Goal: Communication & Community: Participate in discussion

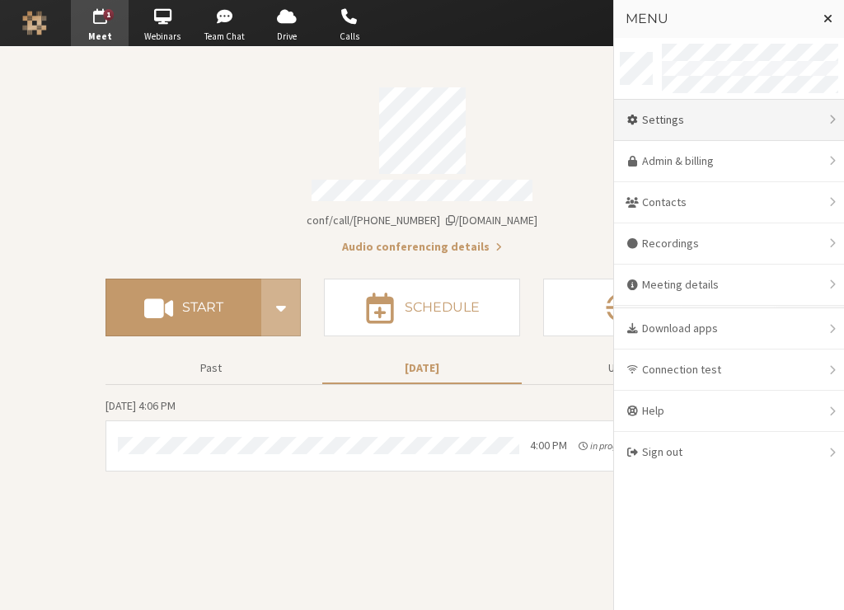
click at [744, 129] on div "Settings" at bounding box center [729, 120] width 230 height 41
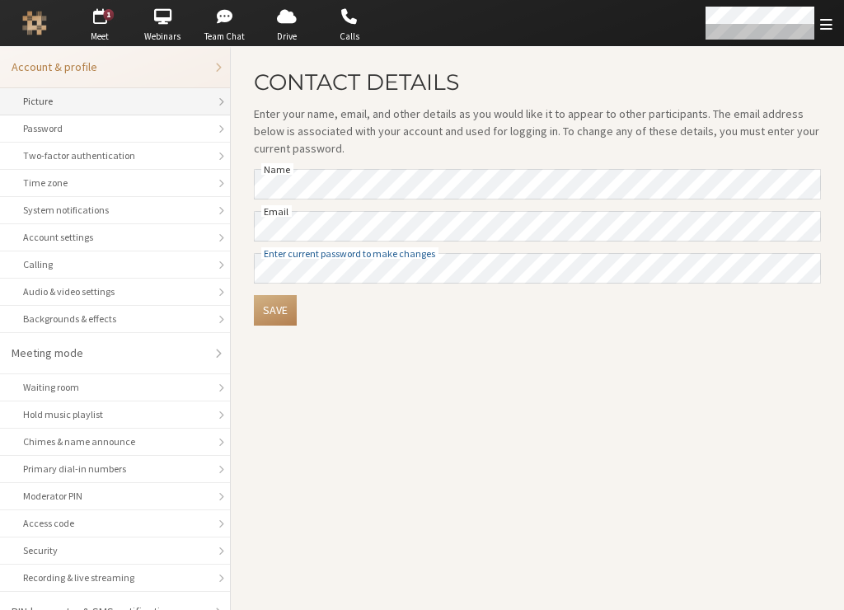
click at [83, 105] on div "Picture" at bounding box center [115, 101] width 184 height 15
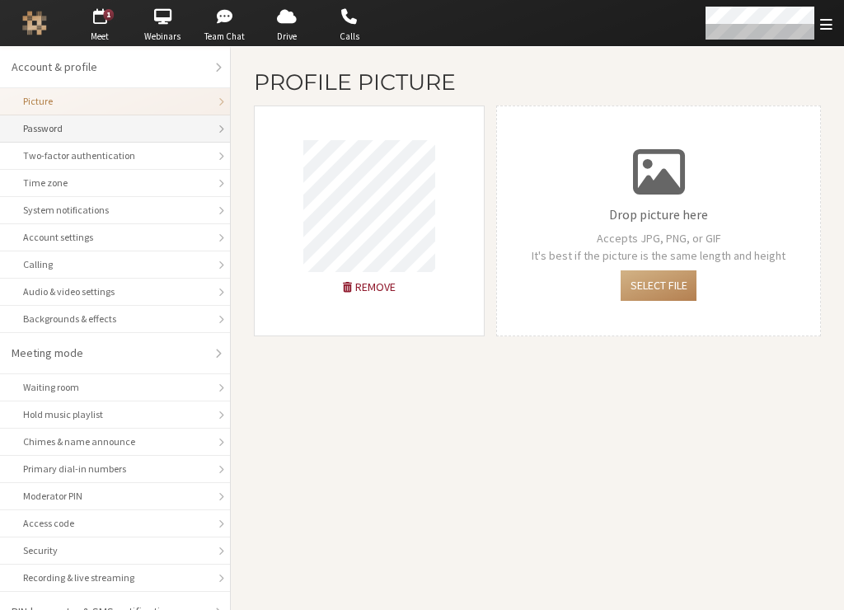
click at [113, 129] on div "Password" at bounding box center [115, 128] width 184 height 15
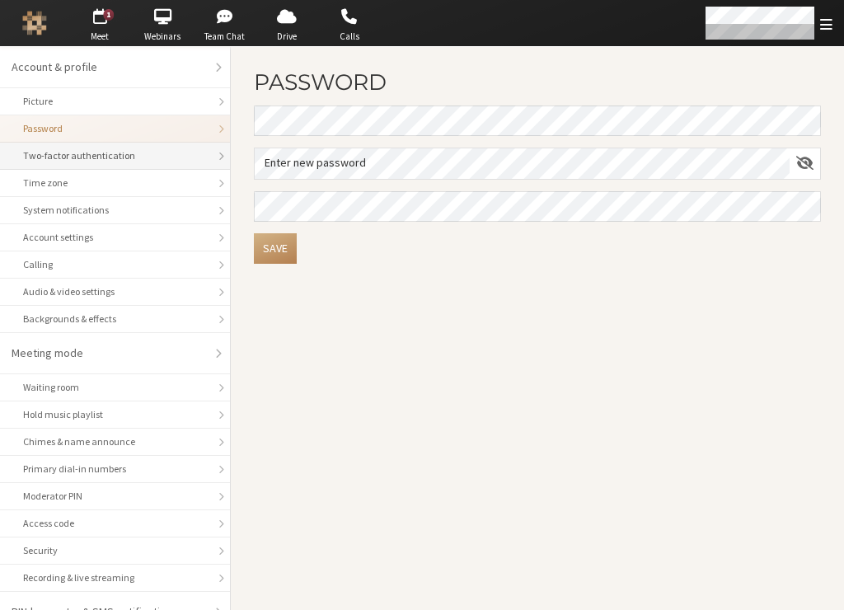
click at [116, 158] on div "Two-factor authentication" at bounding box center [115, 155] width 184 height 15
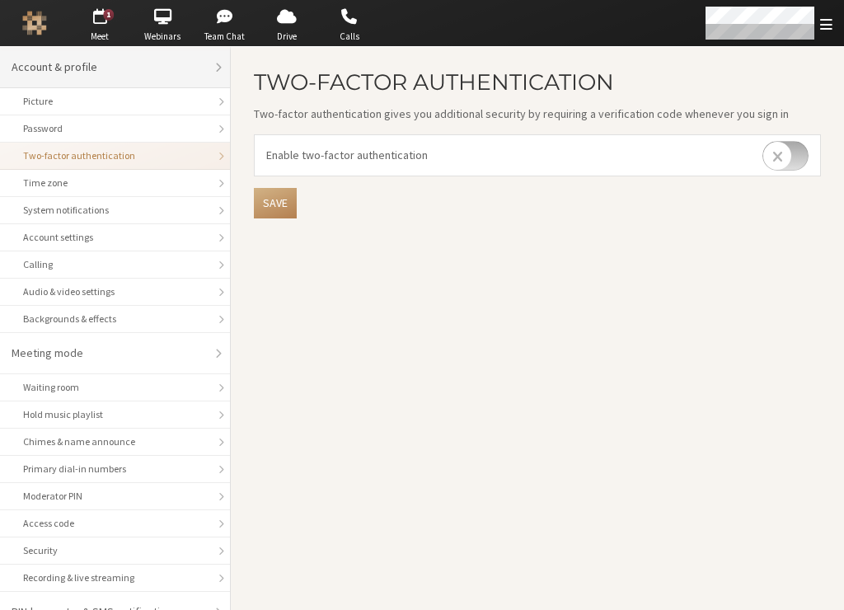
click at [113, 47] on li "Account & profile" at bounding box center [115, 67] width 230 height 41
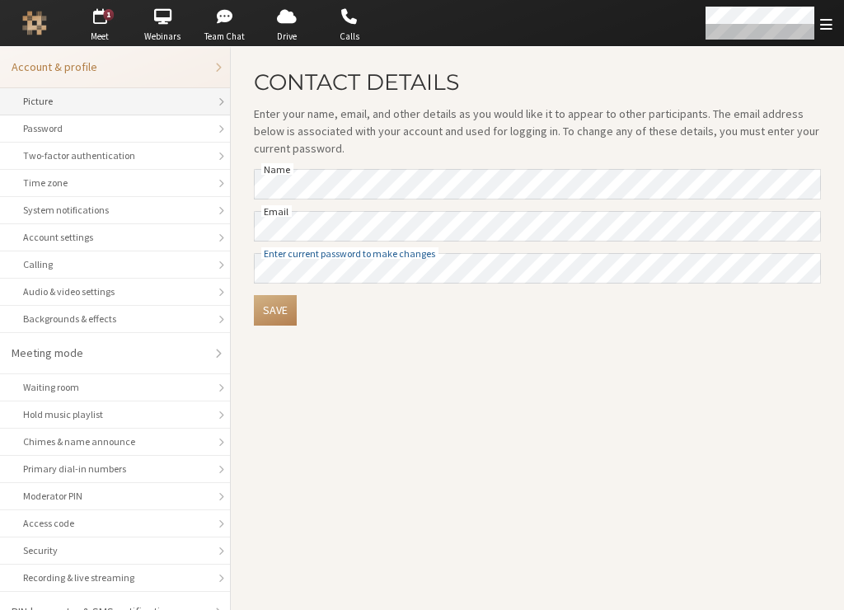
click at [148, 106] on div "Picture" at bounding box center [115, 101] width 184 height 15
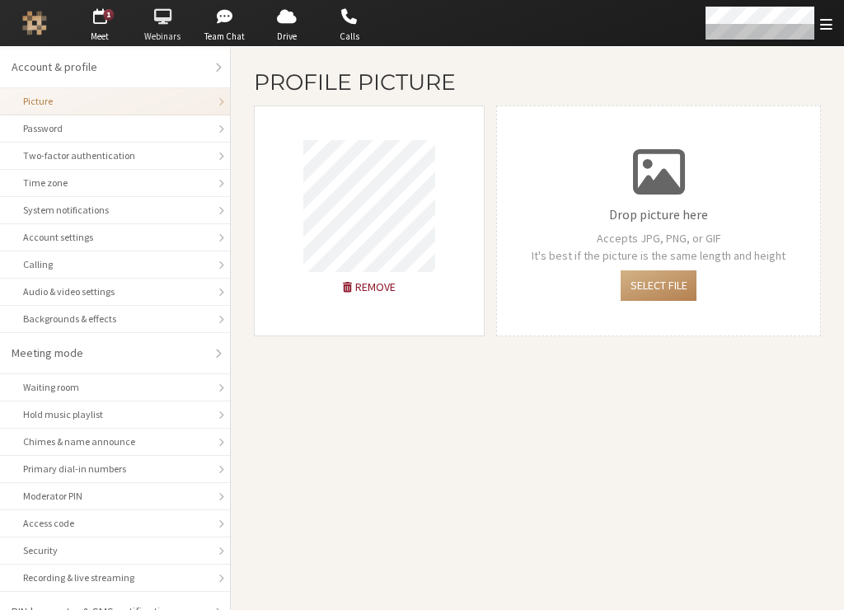
click at [168, 18] on span "button" at bounding box center [163, 16] width 58 height 26
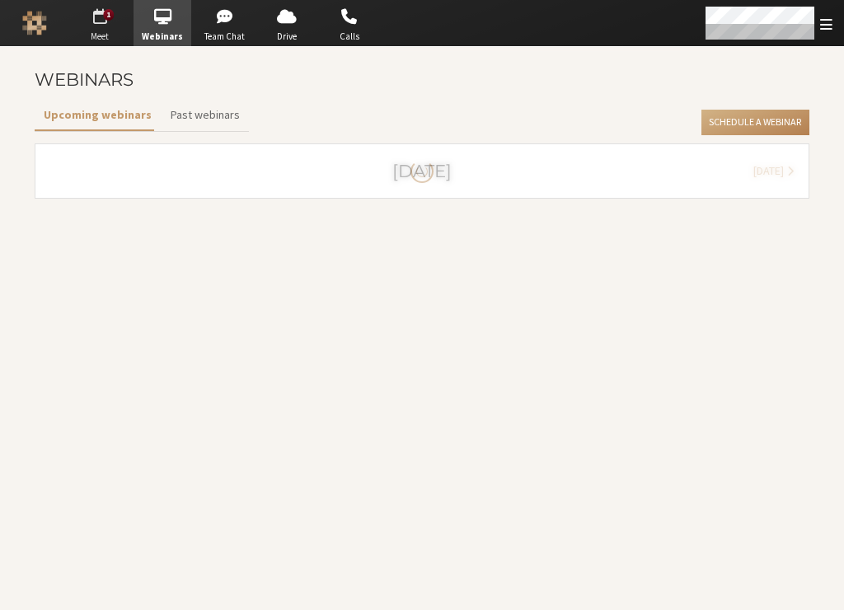
click at [109, 22] on span "button" at bounding box center [100, 16] width 58 height 26
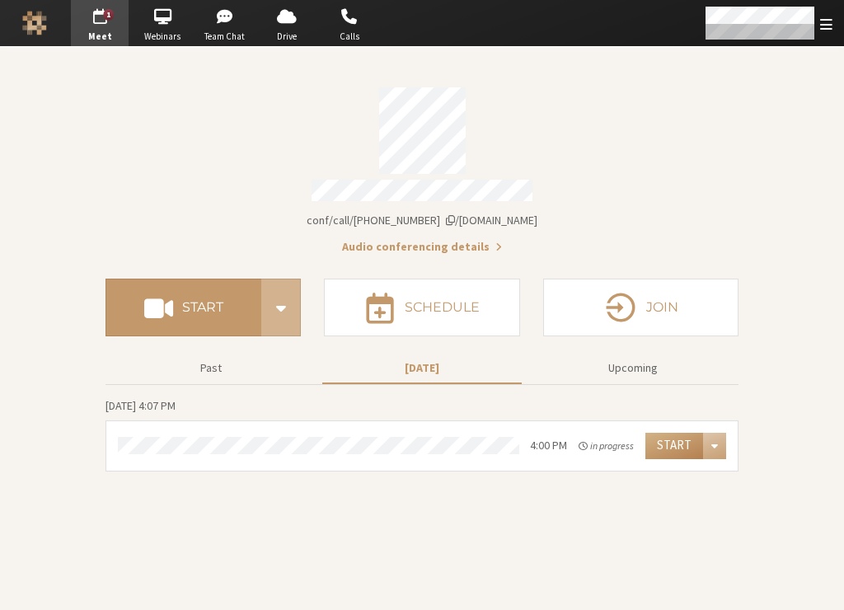
click at [605, 112] on div "Account details" at bounding box center [422, 130] width 633 height 87
click at [32, 476] on section "Meeting link iotum.callbridge.rocks/conf/call/8256137 Audio conferencing detail…" at bounding box center [422, 328] width 844 height 563
click at [595, 443] on em "in progress" at bounding box center [606, 446] width 55 height 15
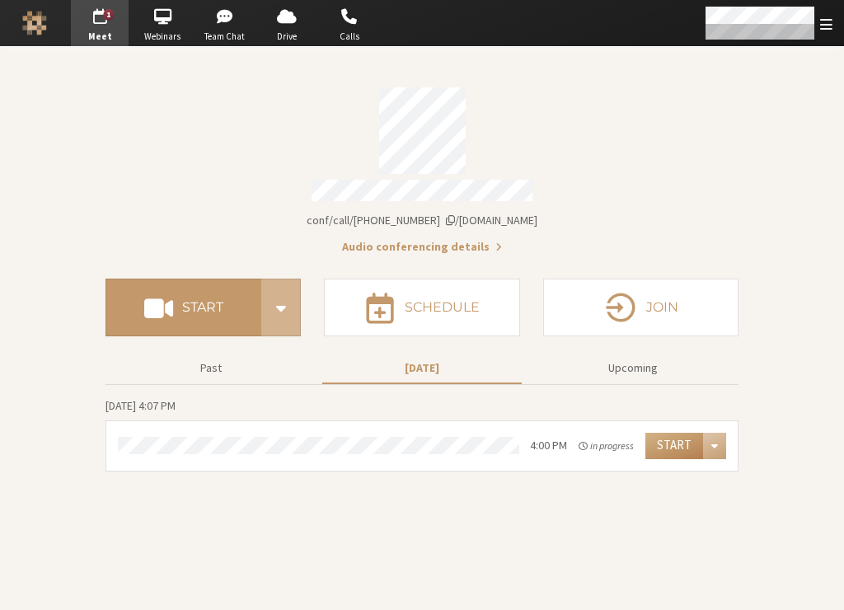
click at [314, 556] on section "Meeting link iotum.callbridge.rocks/conf/call/8256137 Audio conferencing detail…" at bounding box center [422, 328] width 844 height 563
click at [232, 36] on span "Team Chat" at bounding box center [225, 37] width 58 height 14
click at [228, 26] on span "button" at bounding box center [225, 16] width 58 height 26
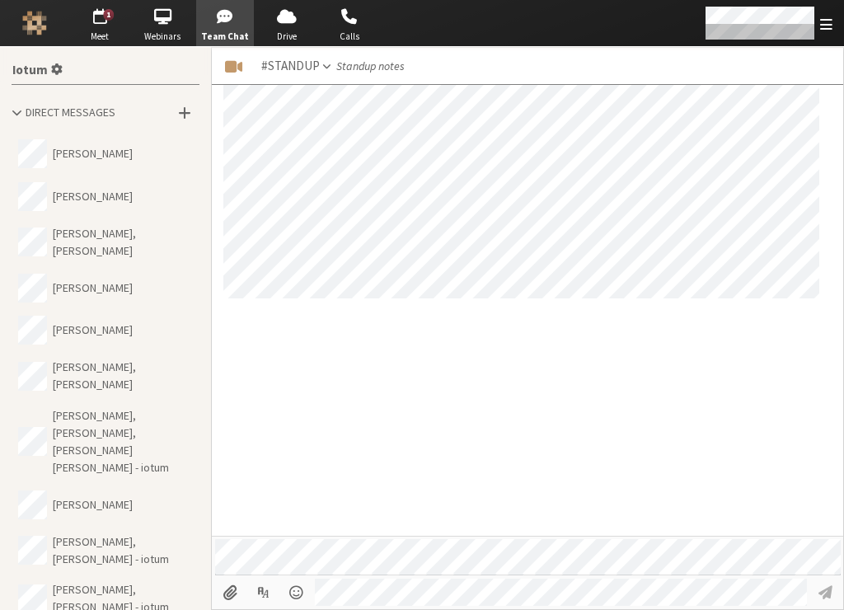
scroll to position [1111, 0]
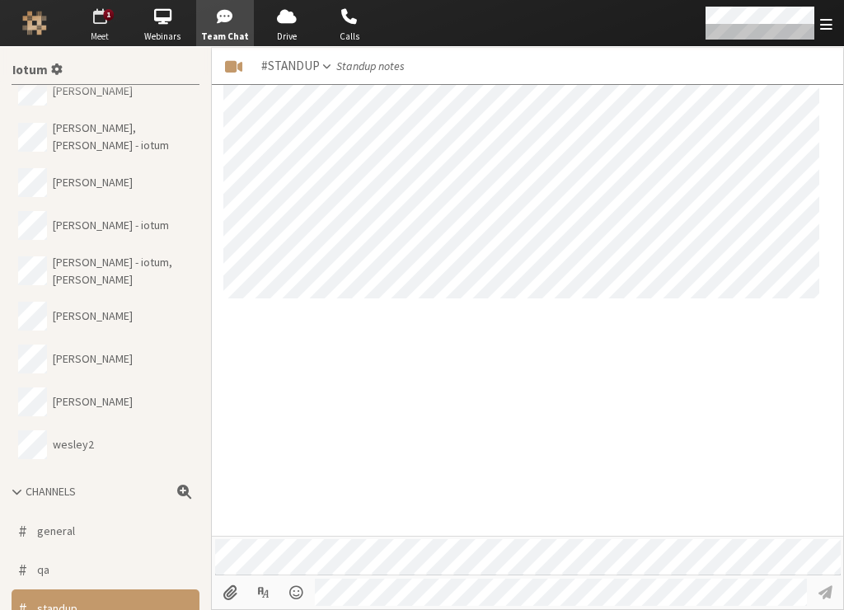
click at [105, 21] on span "button" at bounding box center [100, 16] width 58 height 26
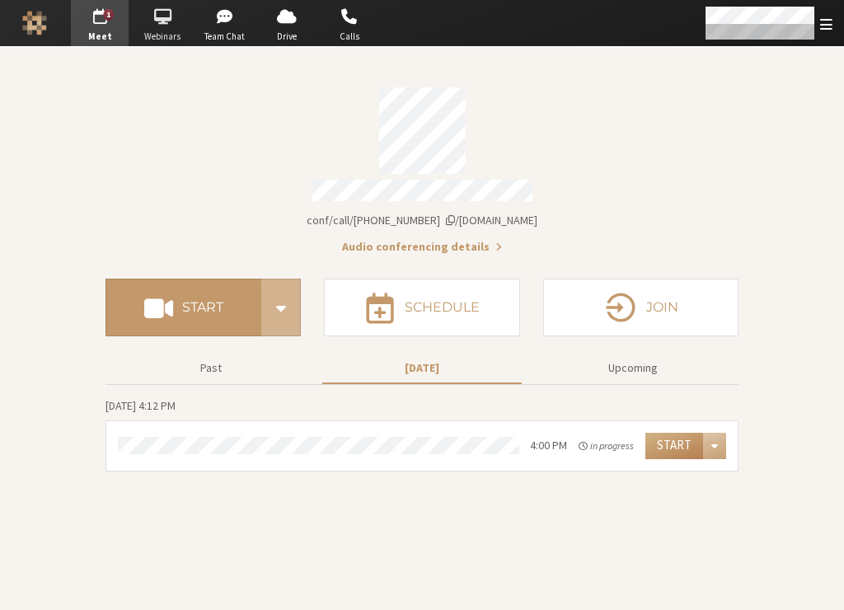
click at [177, 23] on span "button" at bounding box center [163, 16] width 58 height 26
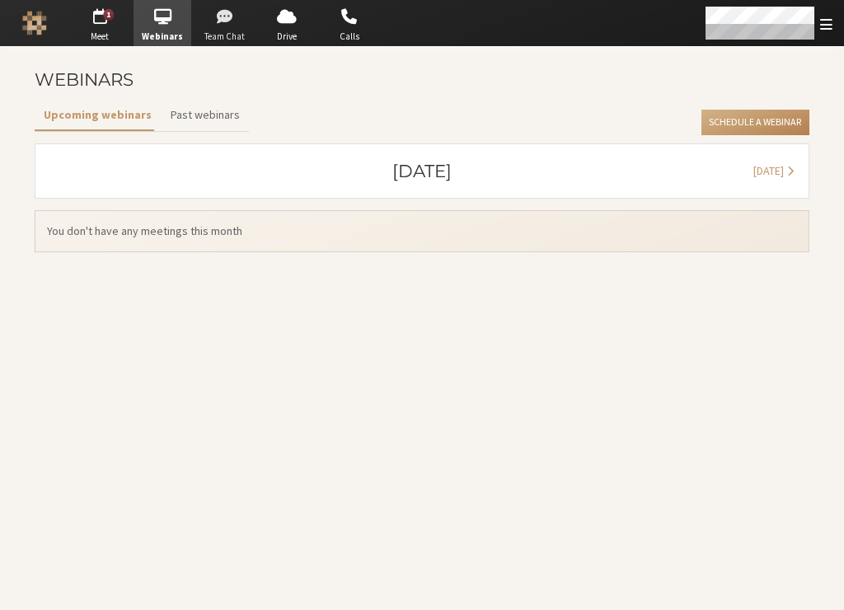
click at [226, 23] on span "button" at bounding box center [225, 16] width 58 height 26
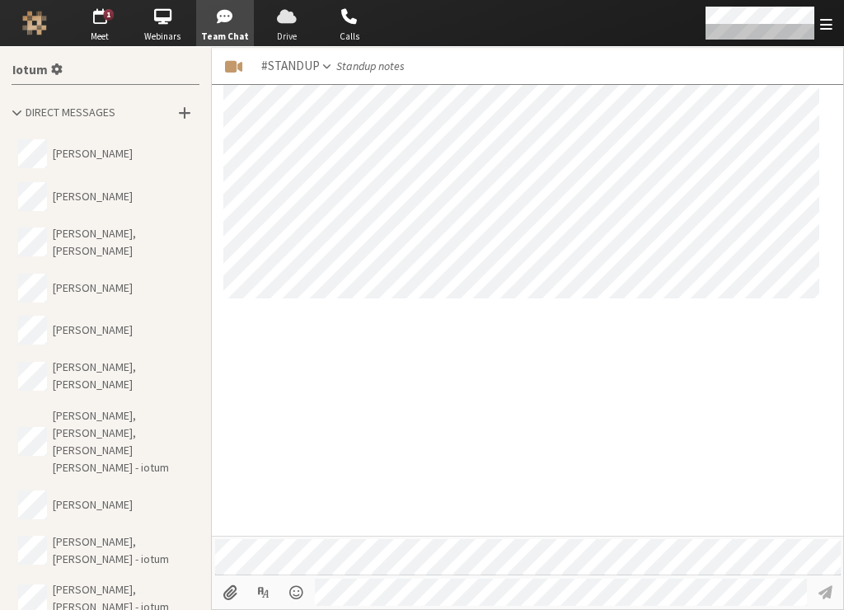
click at [291, 21] on span "button" at bounding box center [287, 16] width 58 height 26
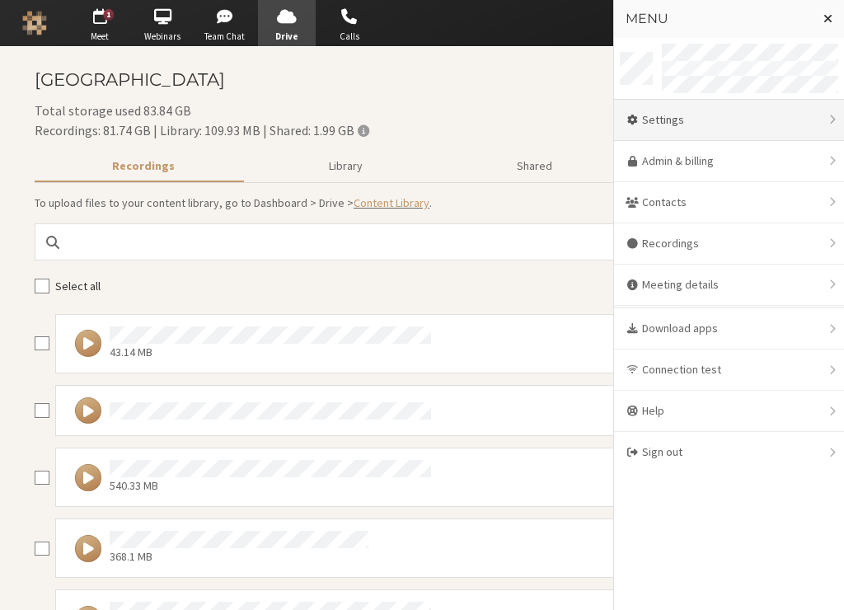
click at [683, 121] on div "Settings" at bounding box center [729, 120] width 230 height 41
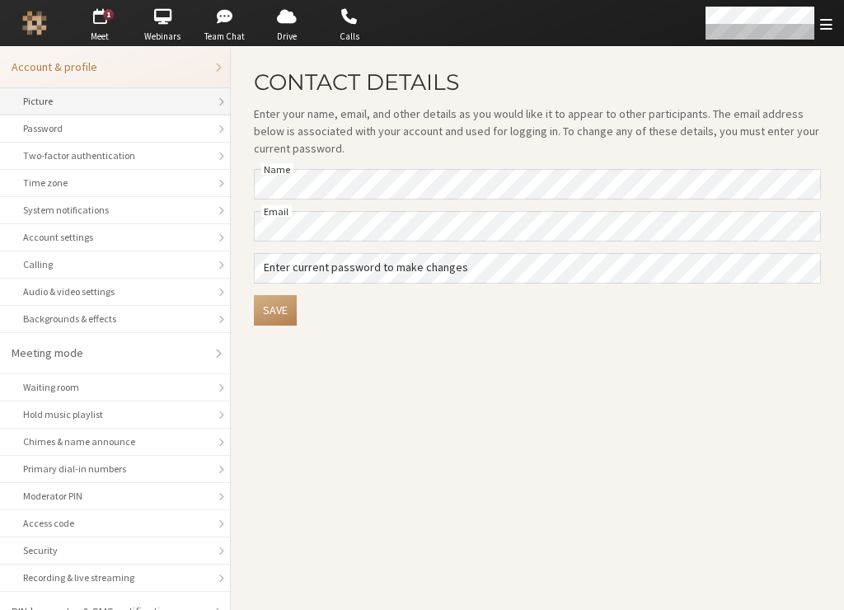
click at [77, 91] on li "Picture" at bounding box center [115, 101] width 230 height 27
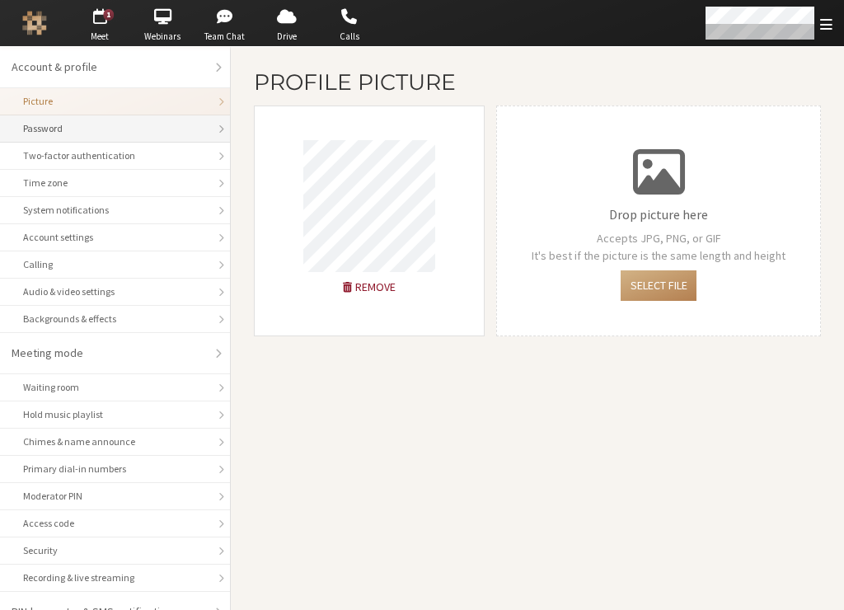
click at [78, 119] on li "Password" at bounding box center [115, 128] width 230 height 27
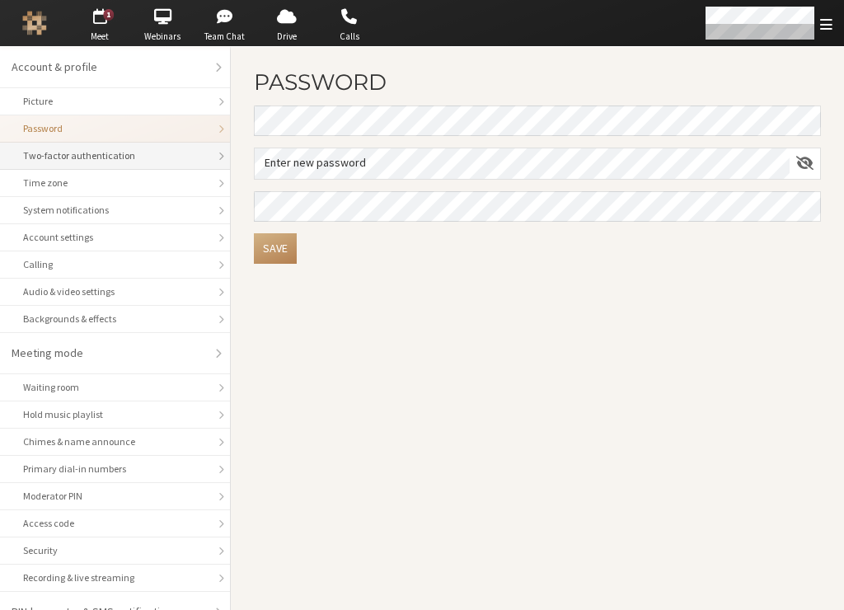
click at [82, 152] on div "Two-factor authentication" at bounding box center [115, 155] width 184 height 15
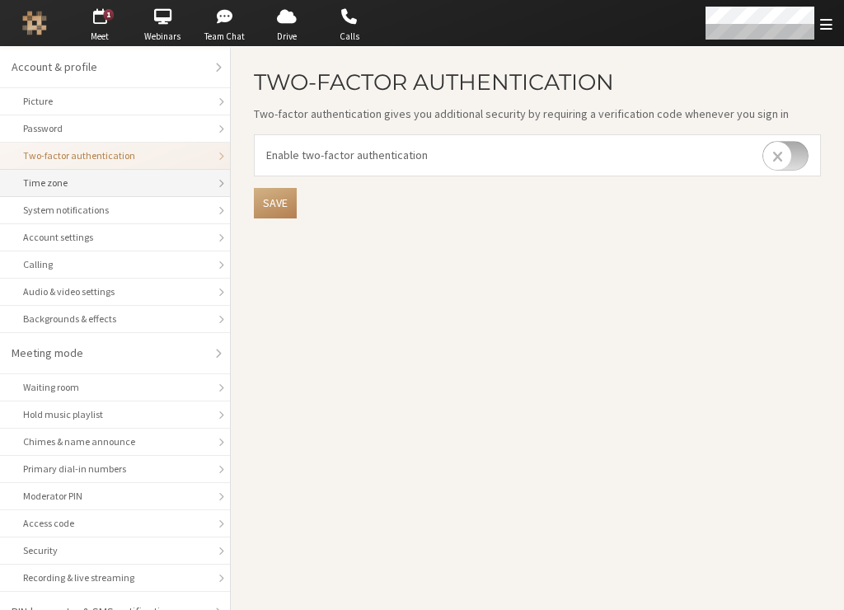
click at [80, 187] on div "Time zone" at bounding box center [115, 183] width 184 height 15
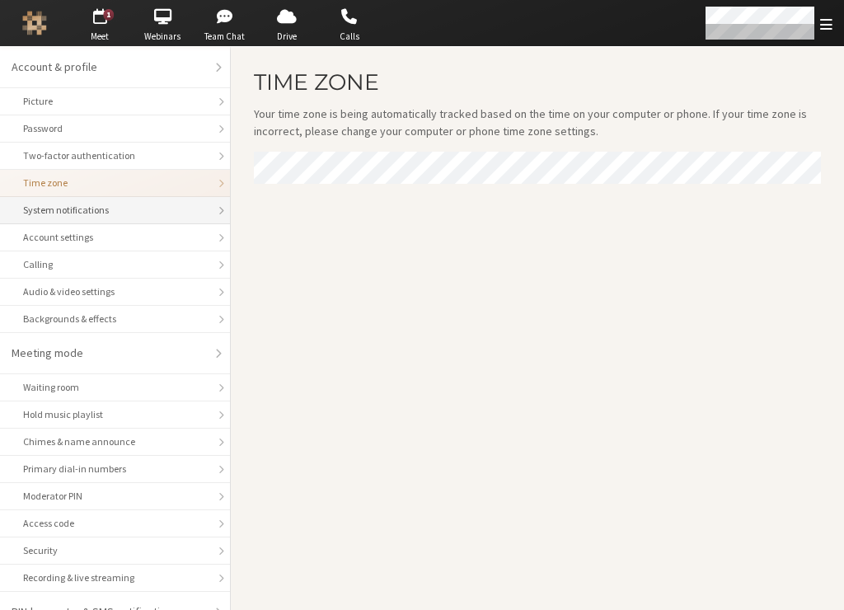
click at [83, 222] on li "System notifications" at bounding box center [115, 210] width 230 height 27
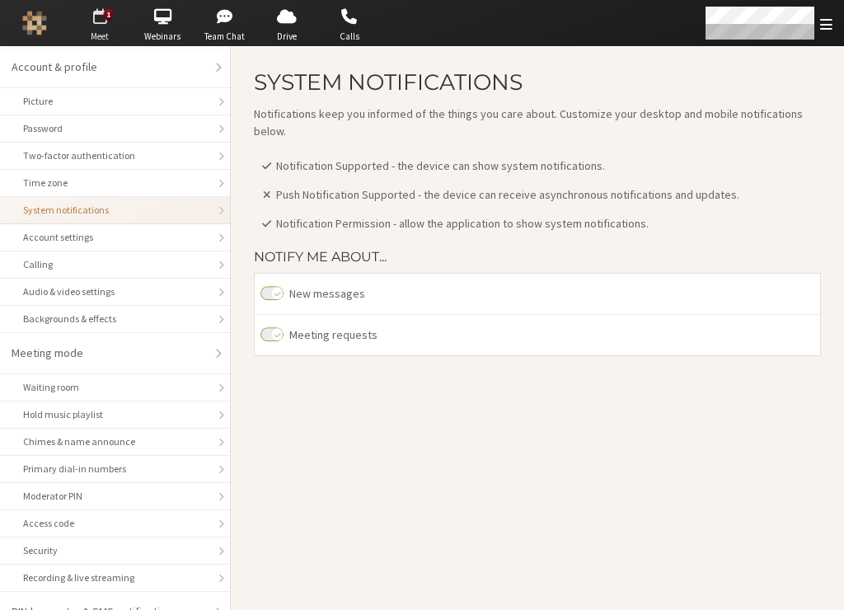
click at [103, 35] on span "Meet" at bounding box center [100, 37] width 58 height 14
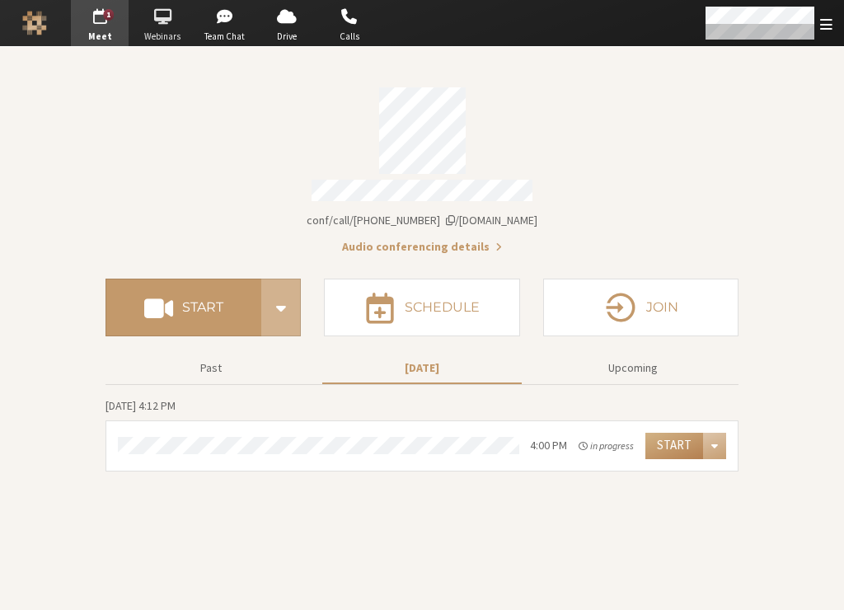
click at [164, 14] on span "button" at bounding box center [163, 16] width 58 height 26
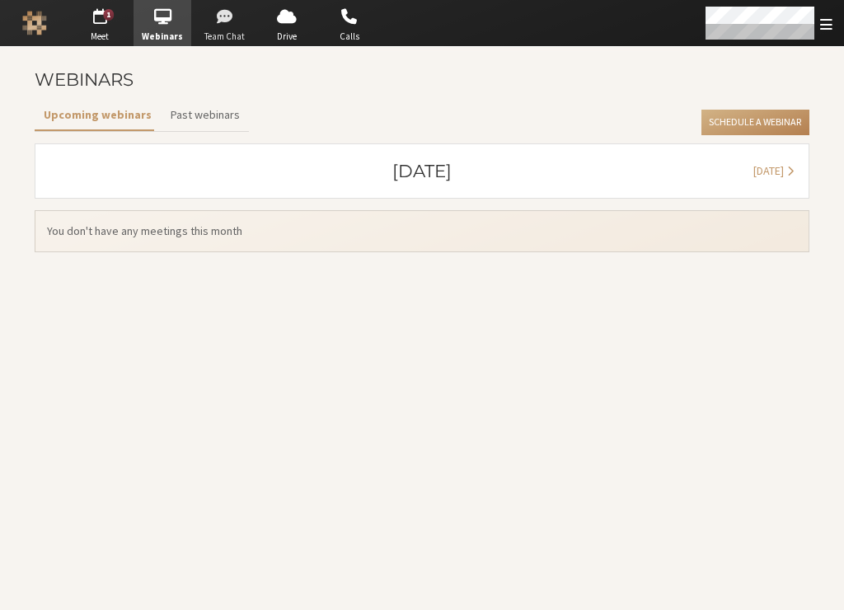
click at [213, 16] on span "button" at bounding box center [225, 16] width 58 height 26
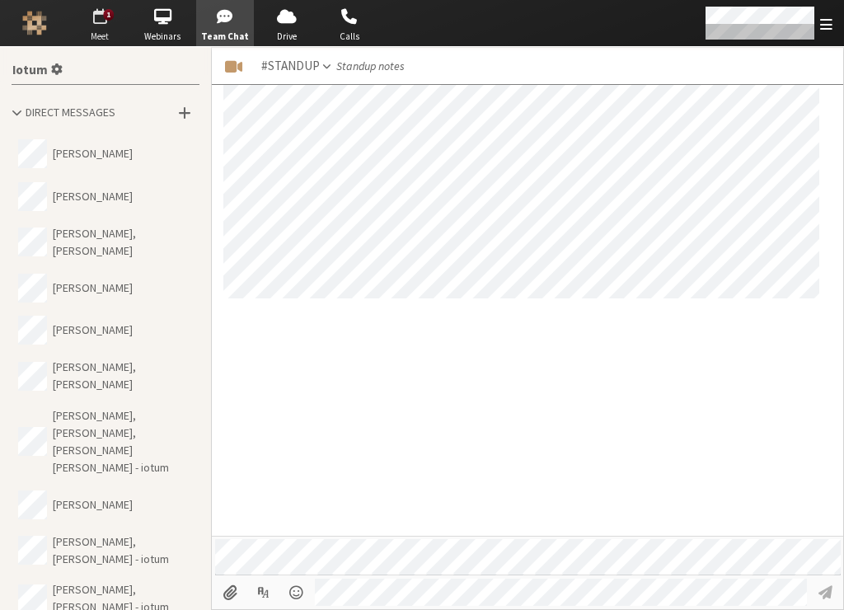
scroll to position [1111, 0]
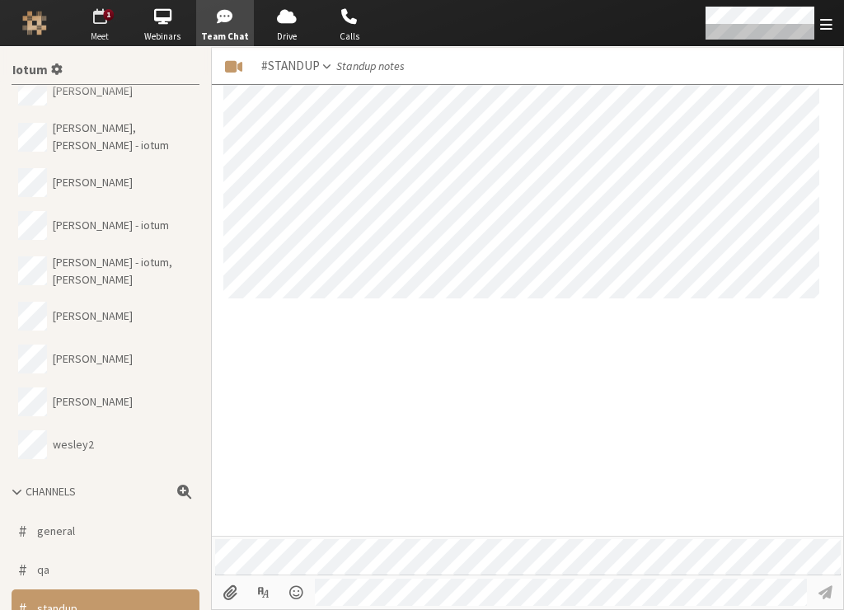
click at [104, 19] on span "button" at bounding box center [100, 16] width 58 height 26
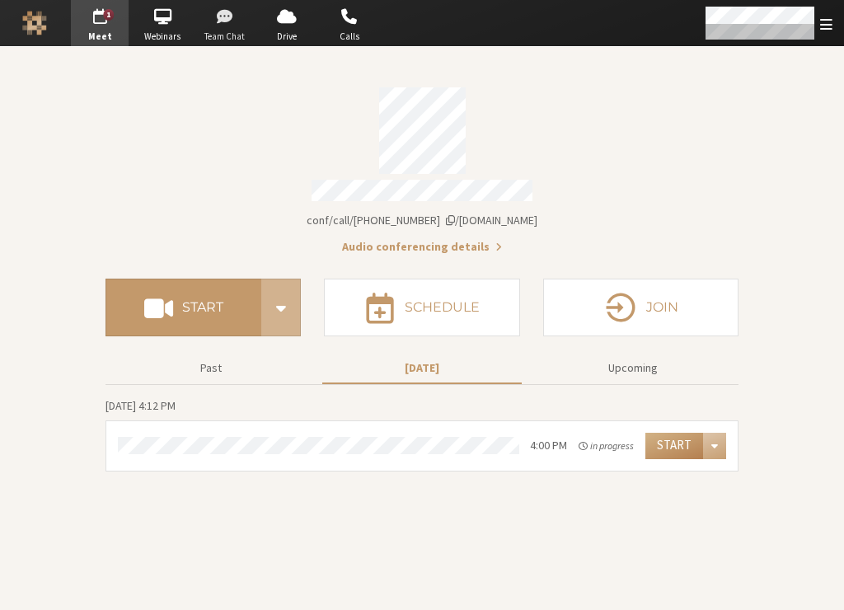
click at [221, 21] on span "button" at bounding box center [225, 16] width 58 height 26
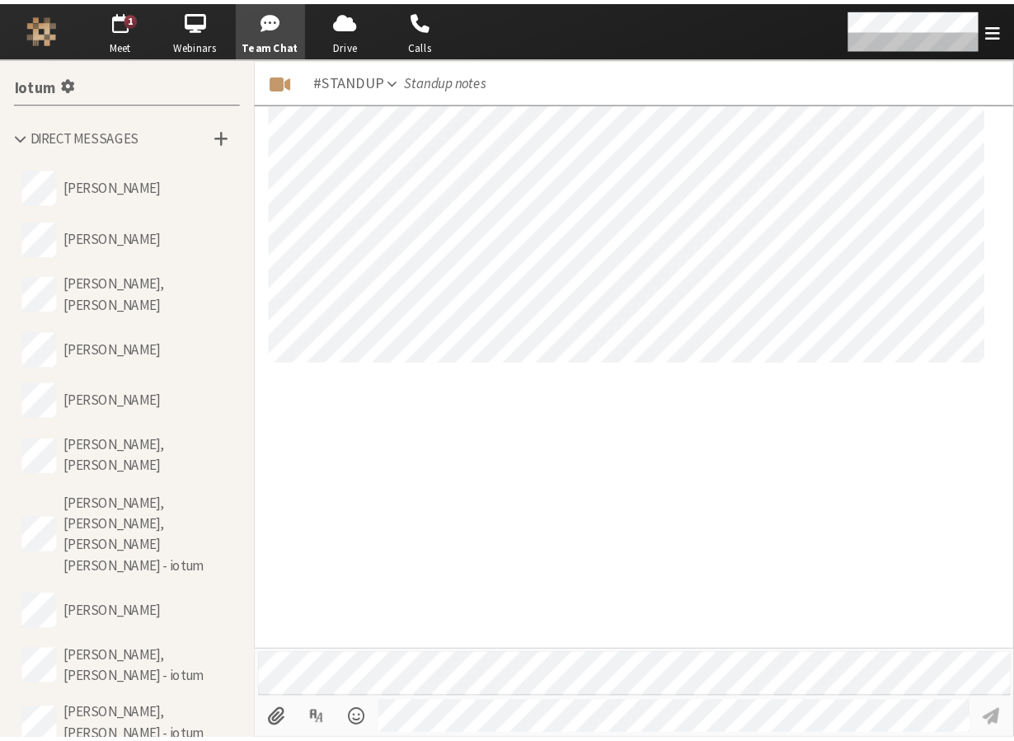
scroll to position [1111, 0]
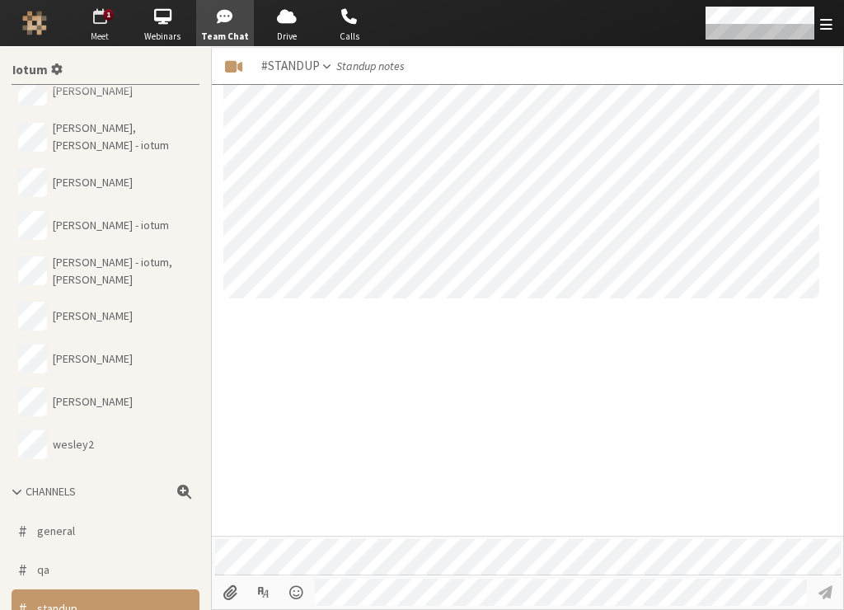
click at [107, 14] on div "1" at bounding box center [109, 15] width 11 height 12
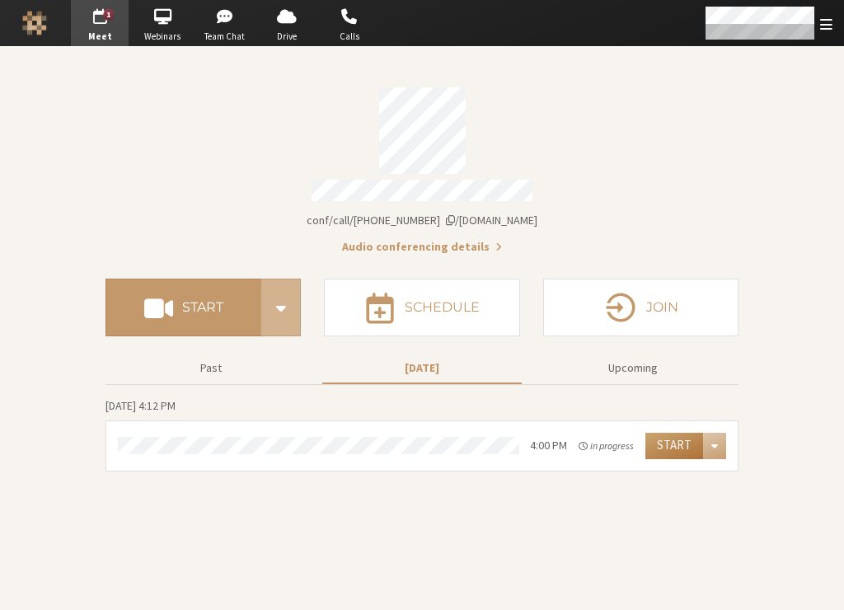
click at [679, 443] on button "Start" at bounding box center [674, 446] width 58 height 26
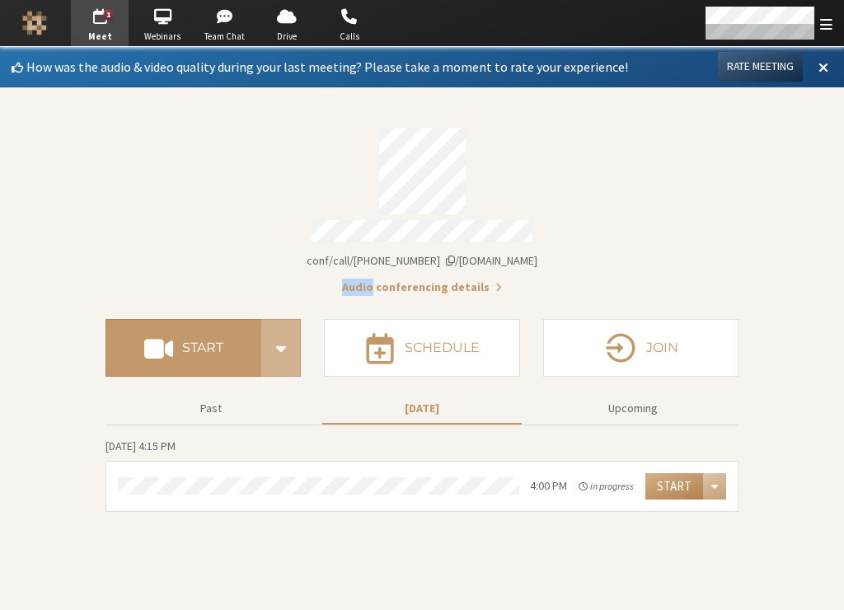
click at [249, 280] on div "Audio conferencing details" at bounding box center [422, 285] width 633 height 21
click at [606, 500] on li "4:00 PM in progress Start" at bounding box center [421, 486] width 631 height 49
click at [654, 477] on button "Start" at bounding box center [674, 486] width 58 height 26
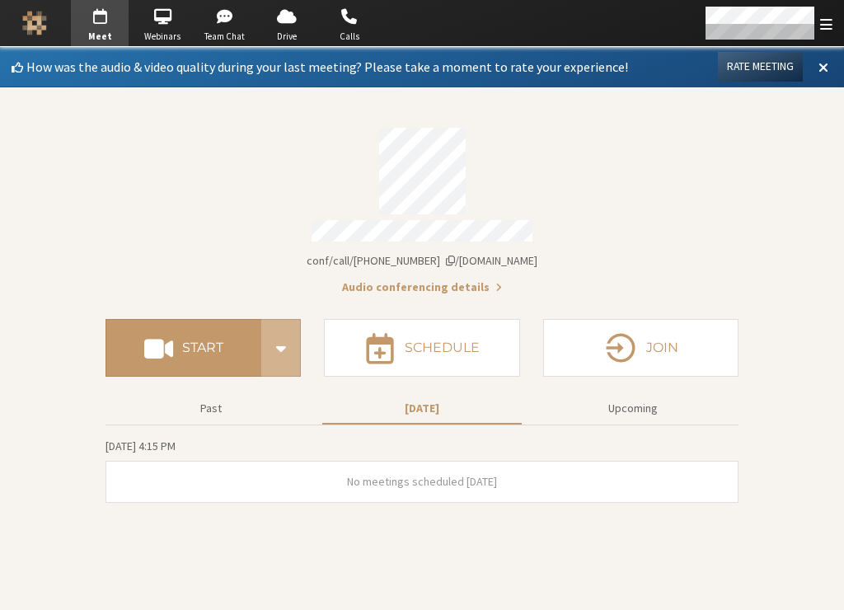
click at [251, 252] on div "Meeting link iotum.callbridge.rocks/conf/call/8256137" at bounding box center [422, 260] width 633 height 17
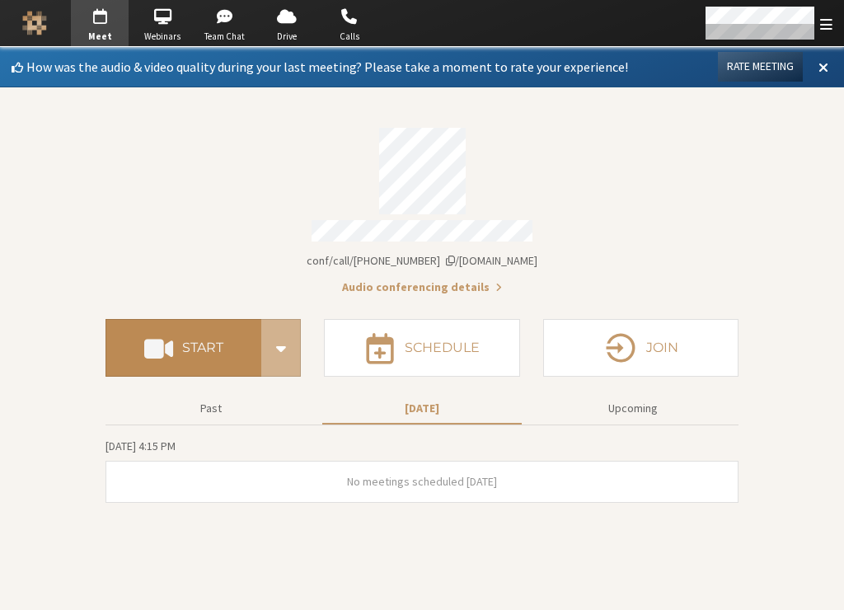
click at [218, 345] on h4 "Start" at bounding box center [202, 347] width 41 height 13
click at [226, 339] on button "Start" at bounding box center [184, 348] width 156 height 58
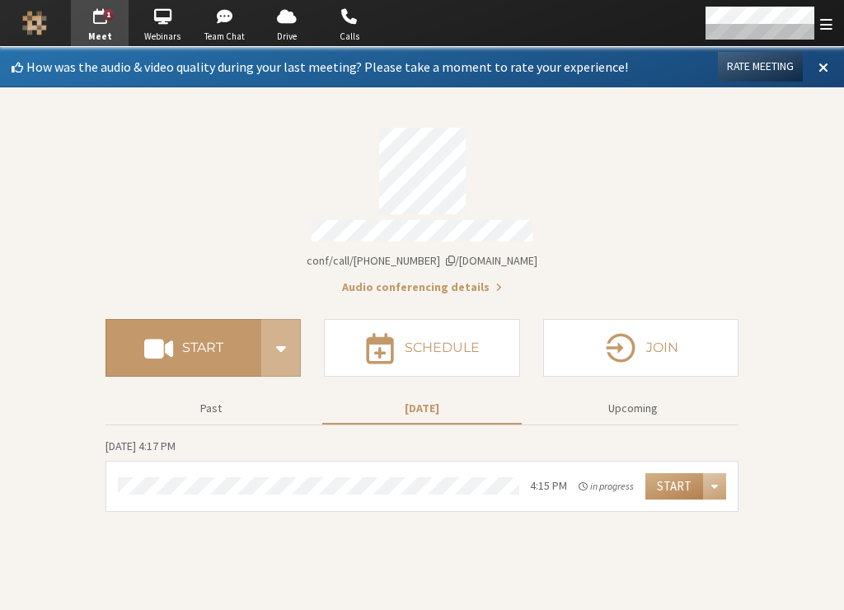
click at [424, 253] on span "iotum.callbridge.rocks/conf/call/8256137" at bounding box center [422, 260] width 231 height 15
click at [351, 20] on span "button" at bounding box center [350, 16] width 58 height 26
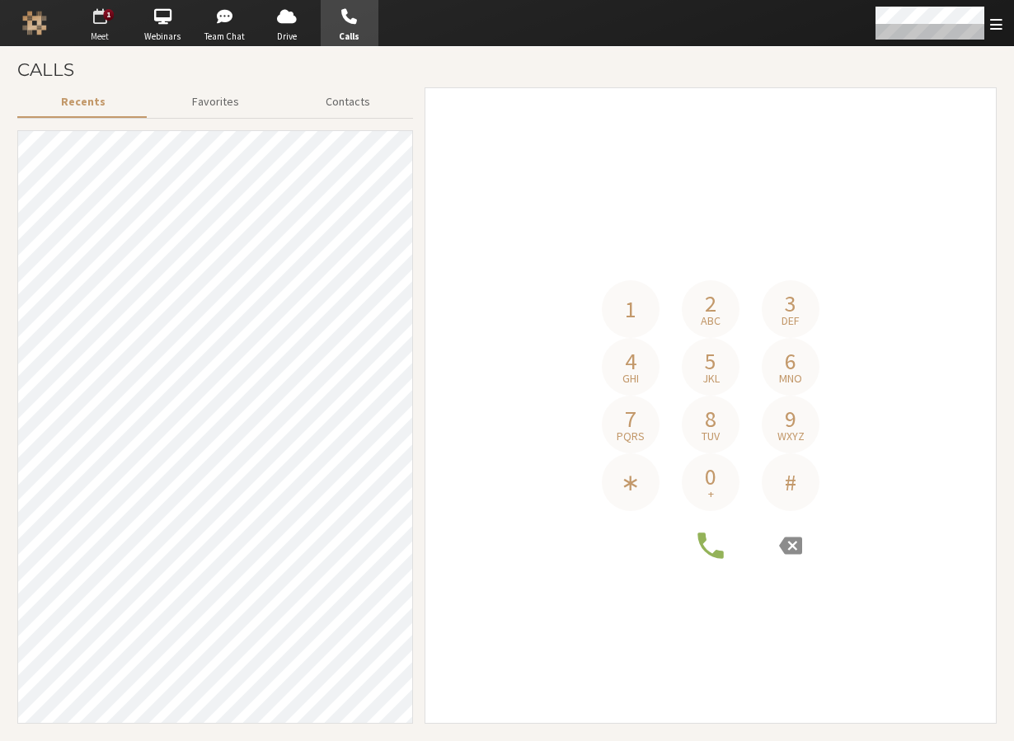
click at [82, 21] on span "button" at bounding box center [100, 16] width 58 height 26
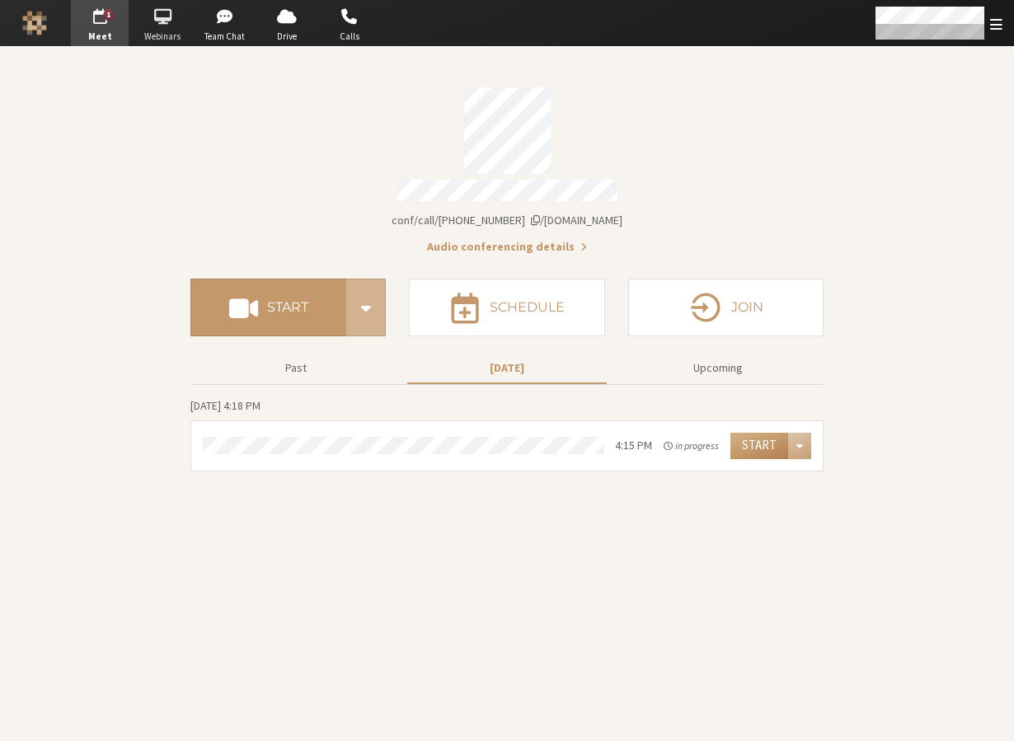
click at [155, 26] on span "button" at bounding box center [163, 16] width 58 height 26
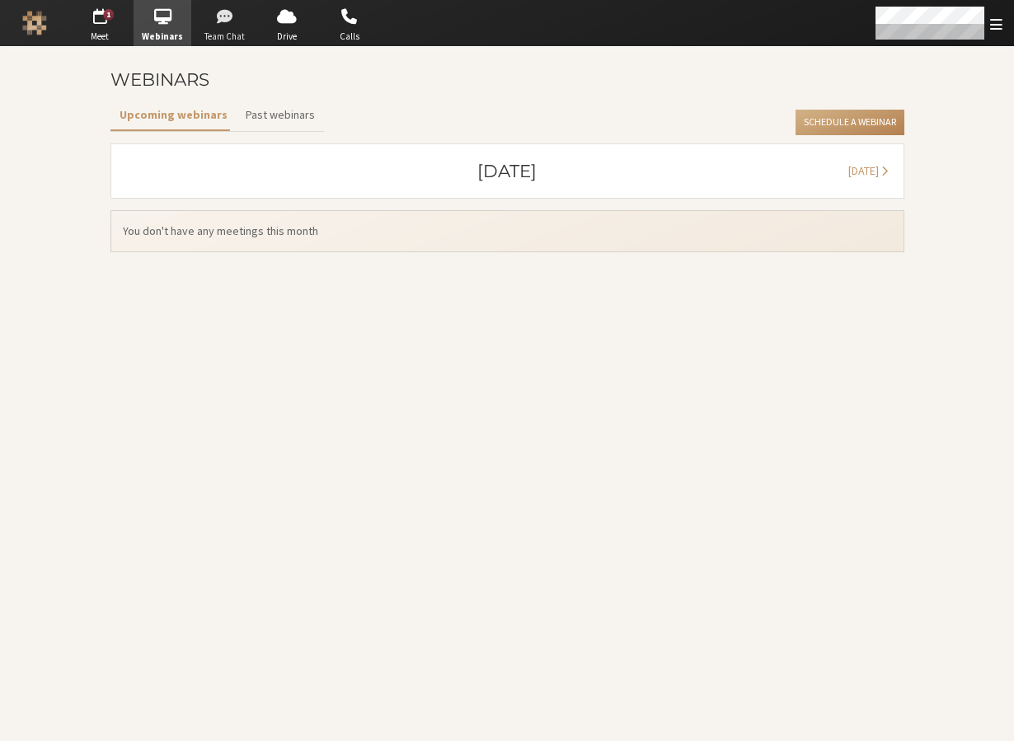
click at [242, 26] on span "button" at bounding box center [225, 16] width 58 height 26
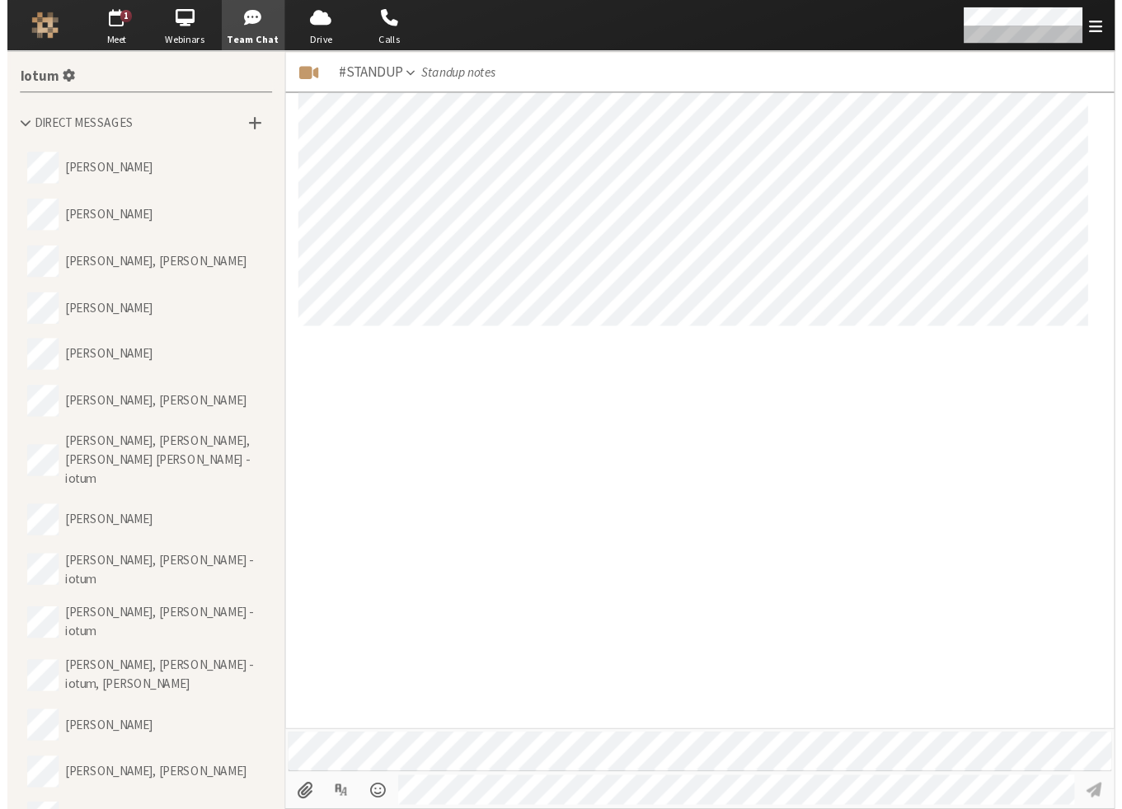
scroll to position [922, 0]
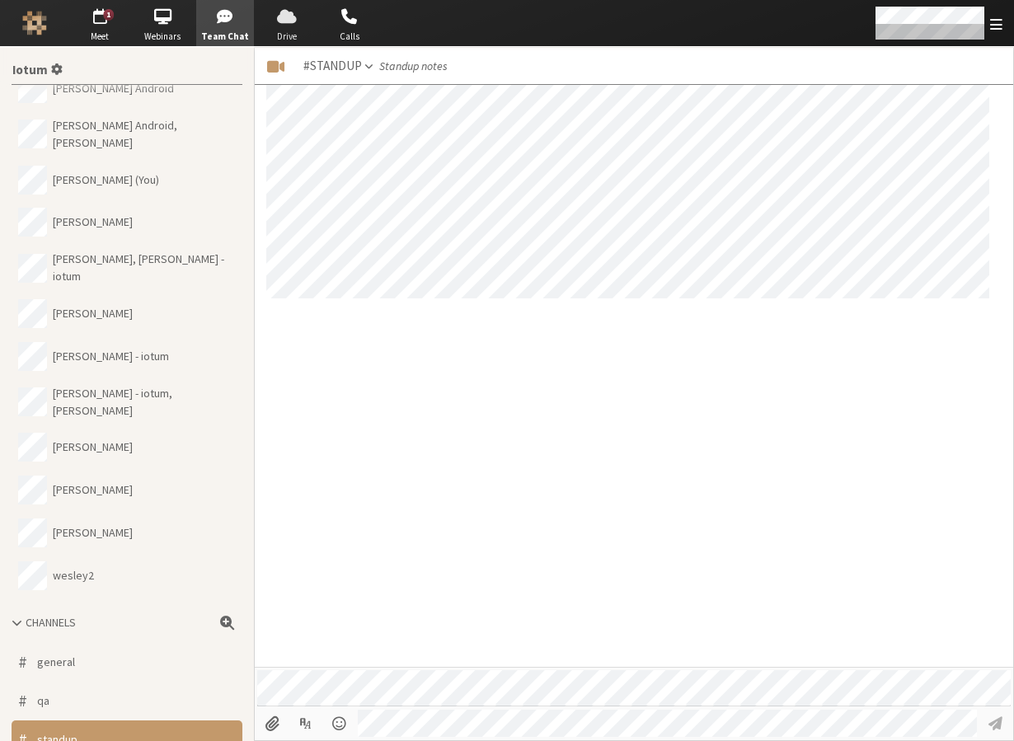
click at [291, 21] on span "button" at bounding box center [287, 16] width 58 height 26
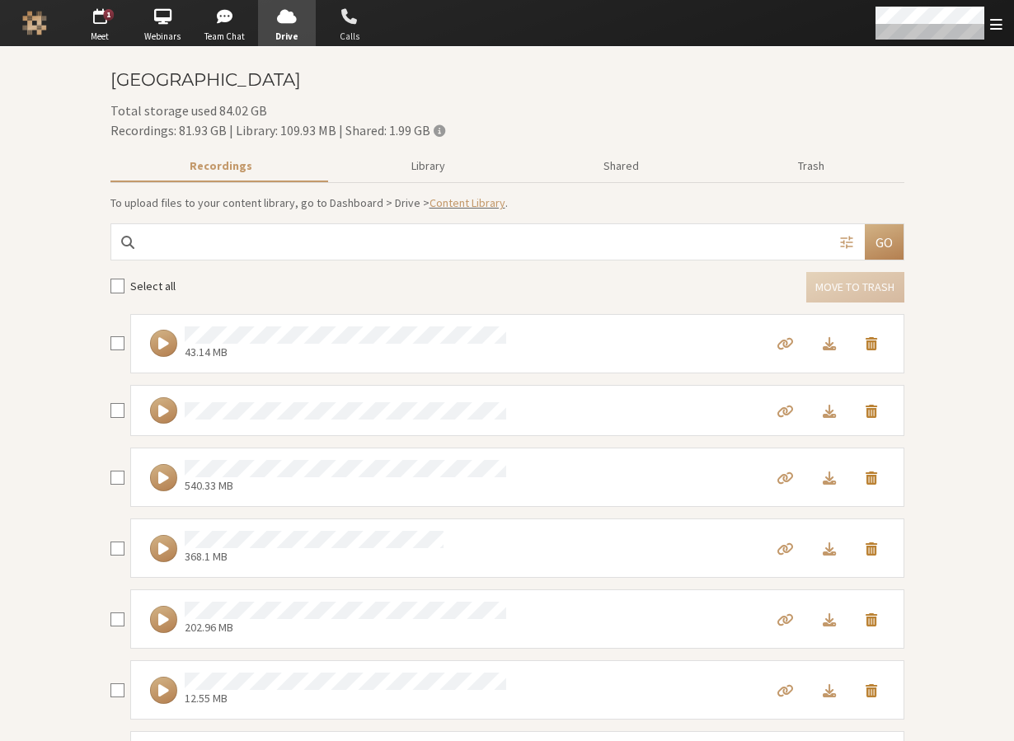
click at [341, 21] on span "button" at bounding box center [350, 16] width 58 height 26
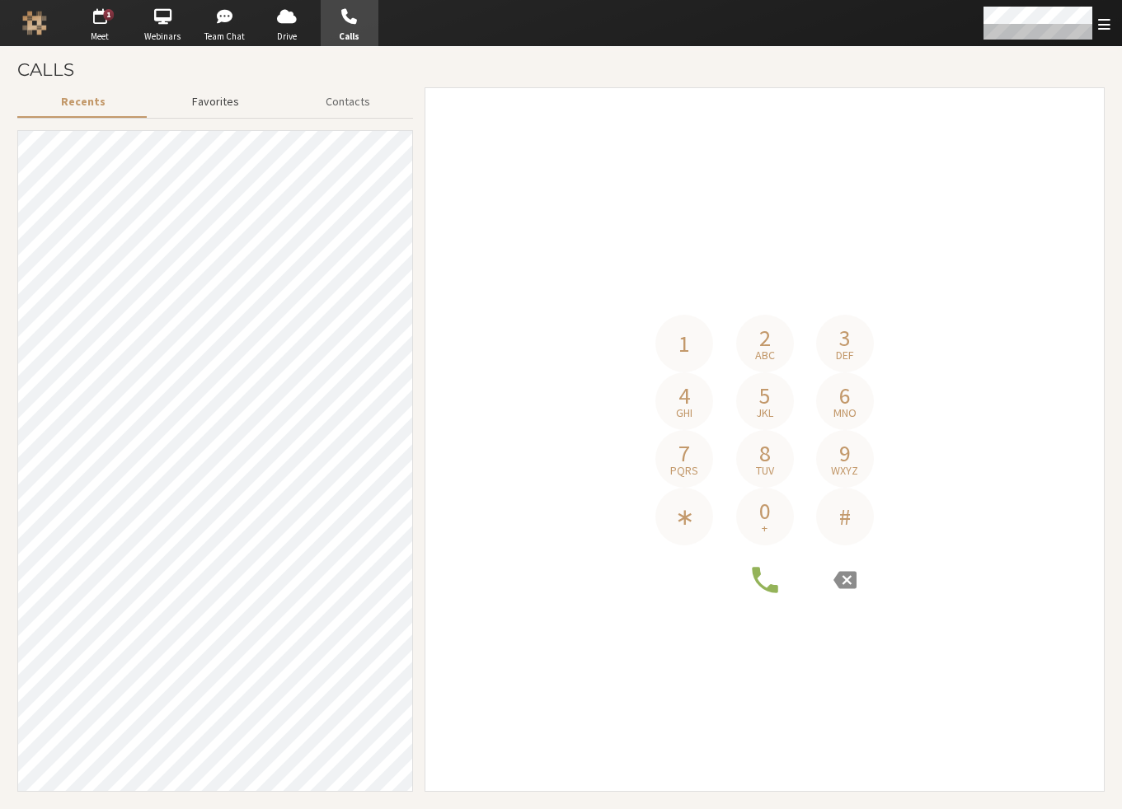
click at [234, 96] on button "Favorites" at bounding box center [215, 101] width 134 height 29
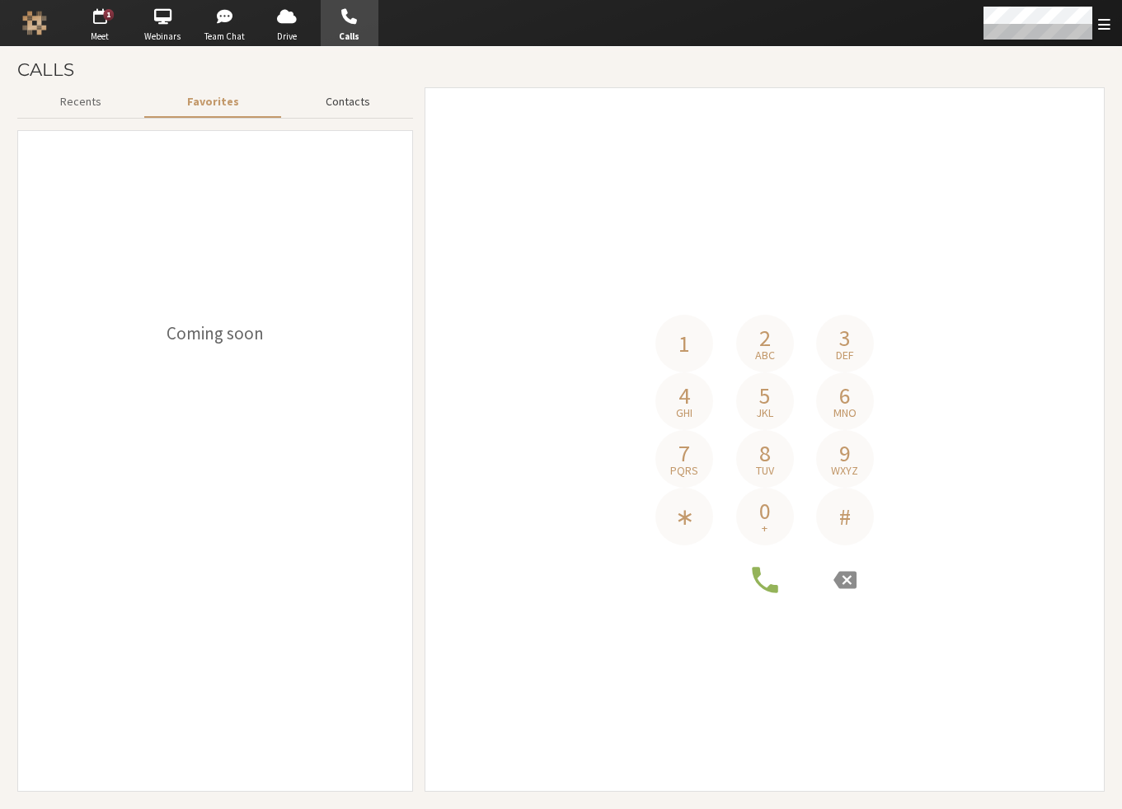
click at [366, 96] on button "Contacts" at bounding box center [348, 101] width 130 height 29
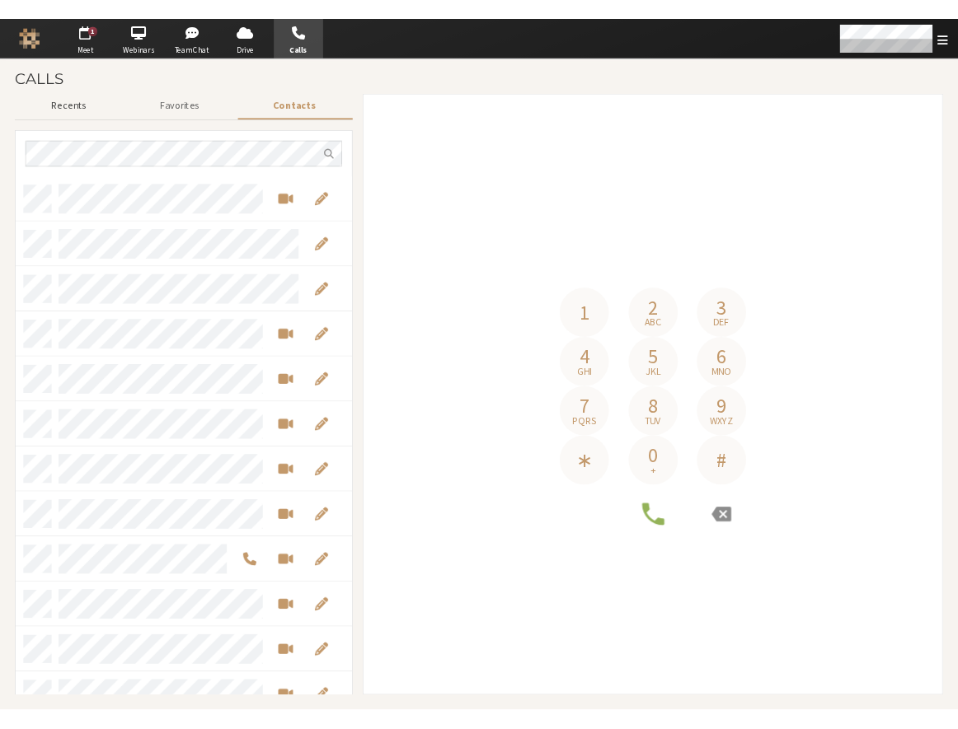
scroll to position [594, 382]
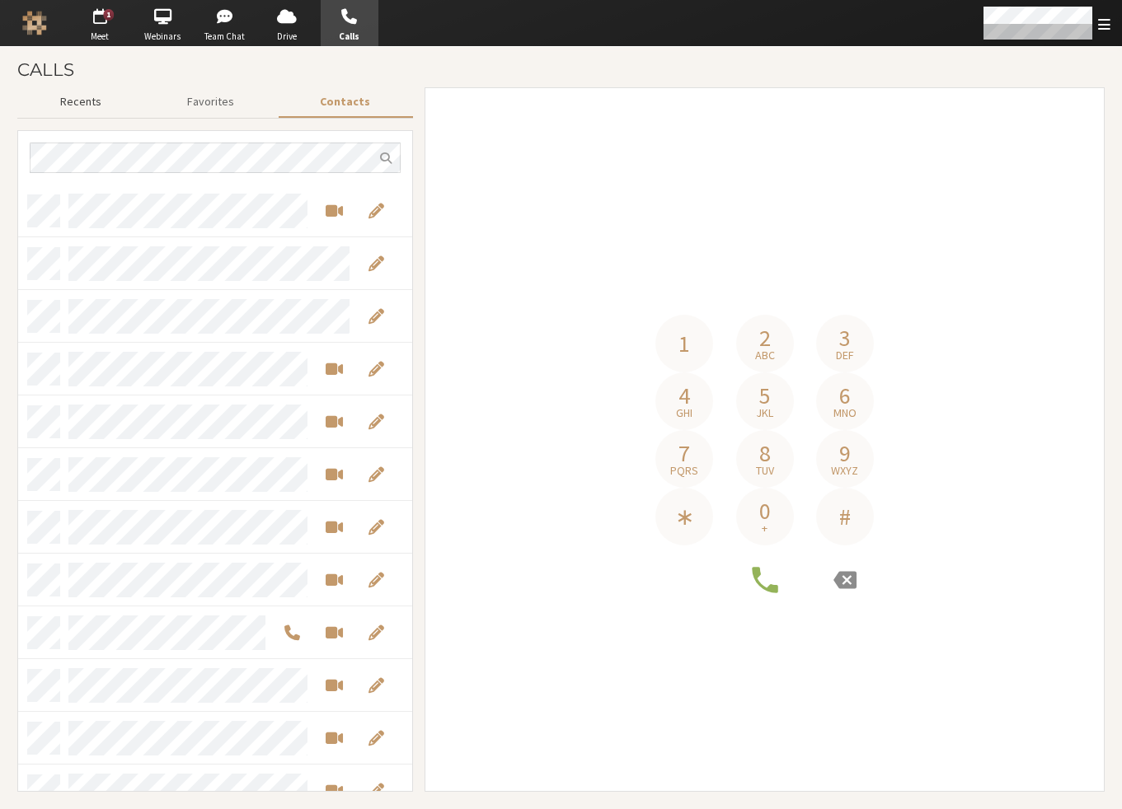
click at [81, 97] on button "Recents" at bounding box center [80, 101] width 127 height 29
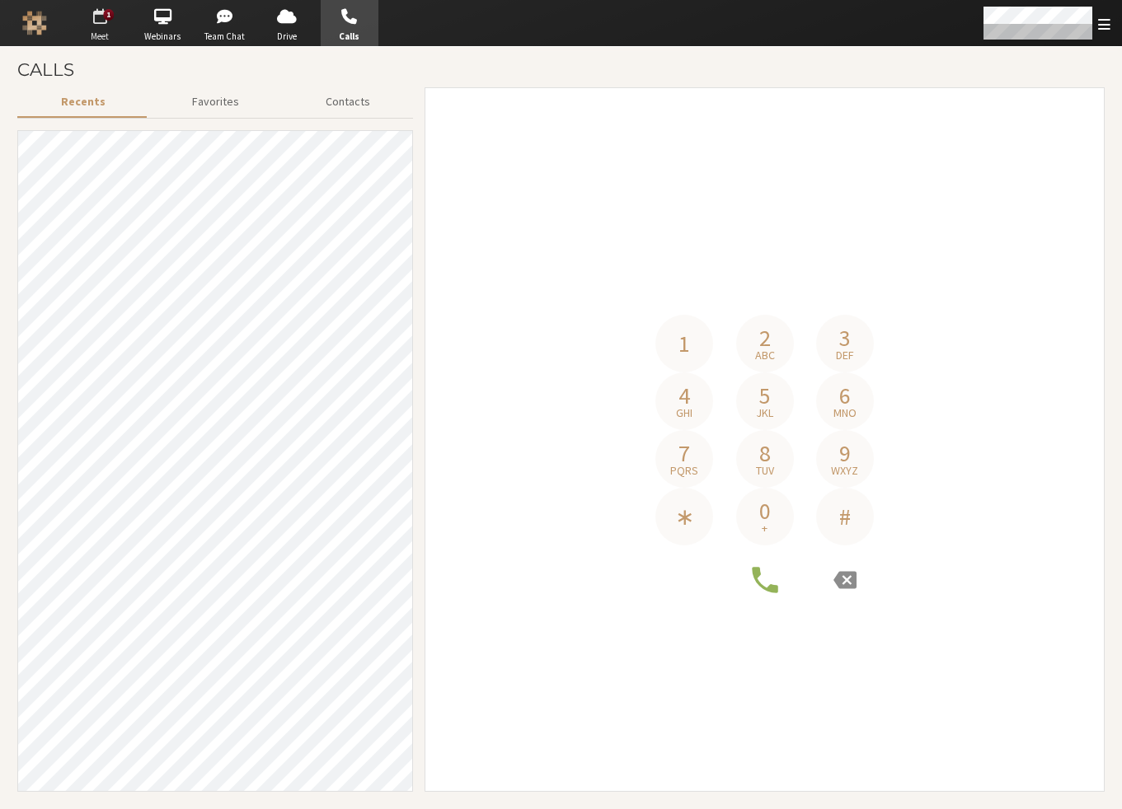
click at [91, 35] on span "Meet" at bounding box center [100, 37] width 58 height 14
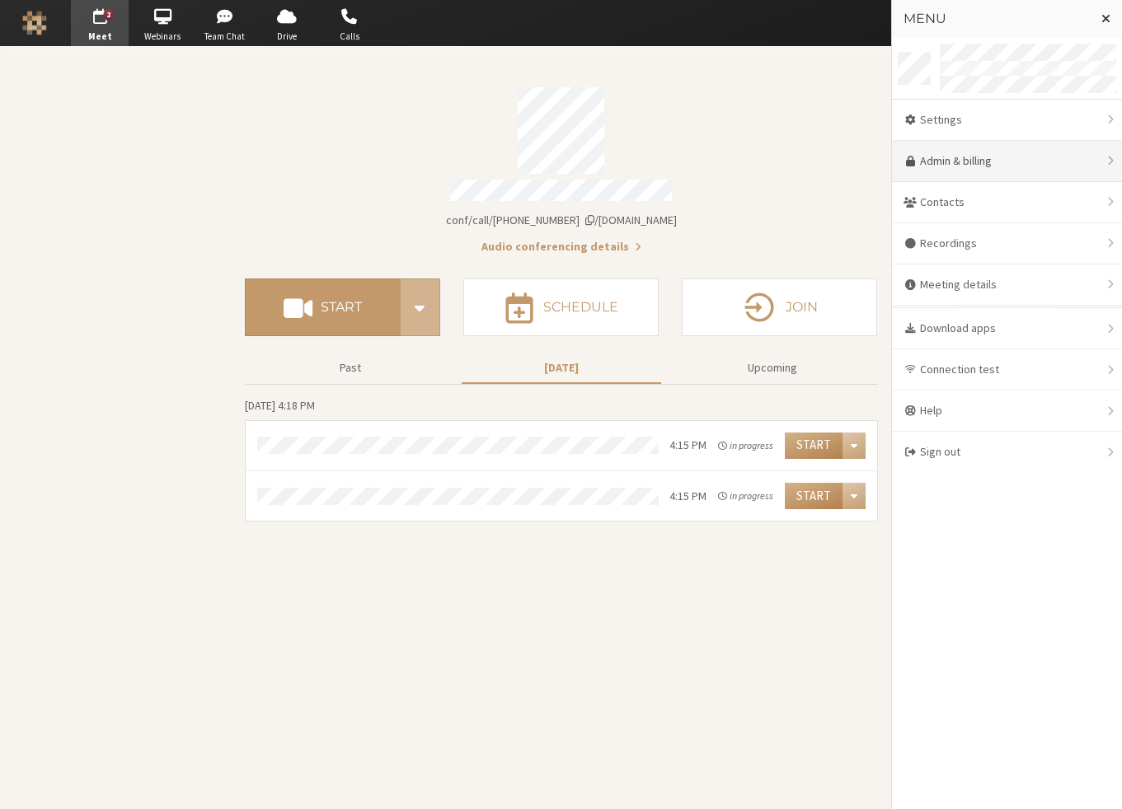
click at [843, 167] on link "Admin & billing" at bounding box center [1007, 161] width 230 height 41
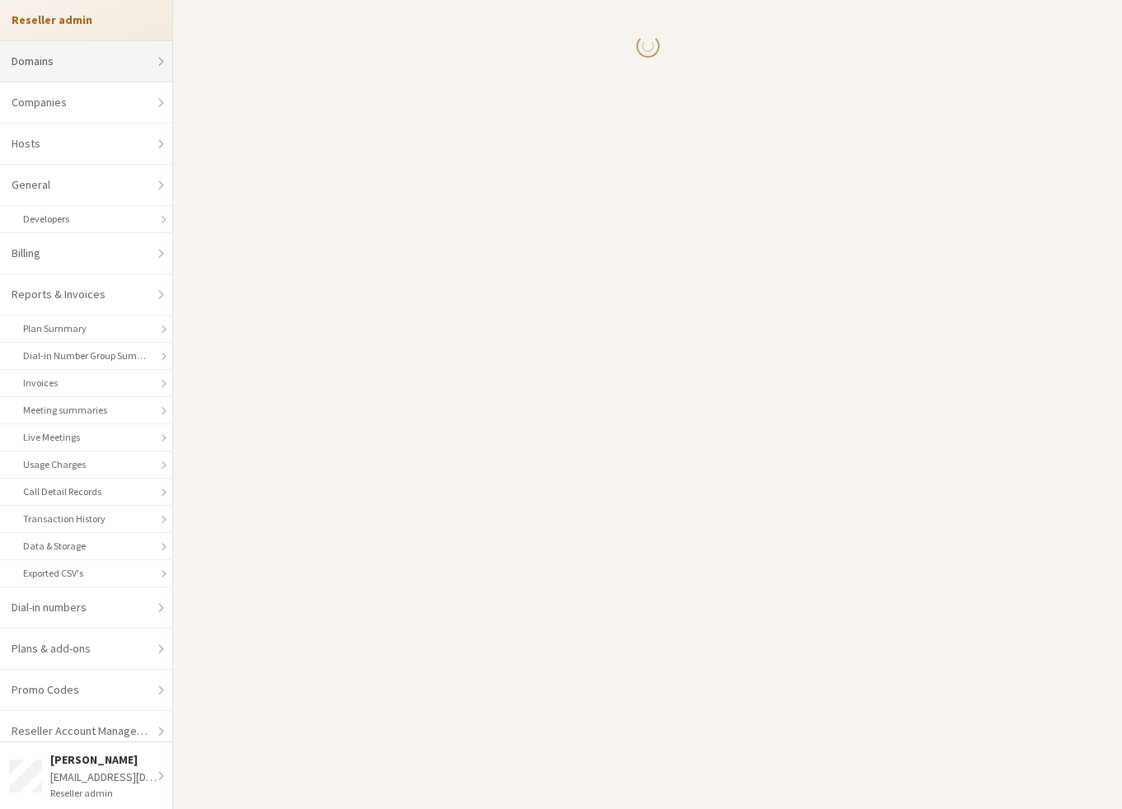
select select "10"
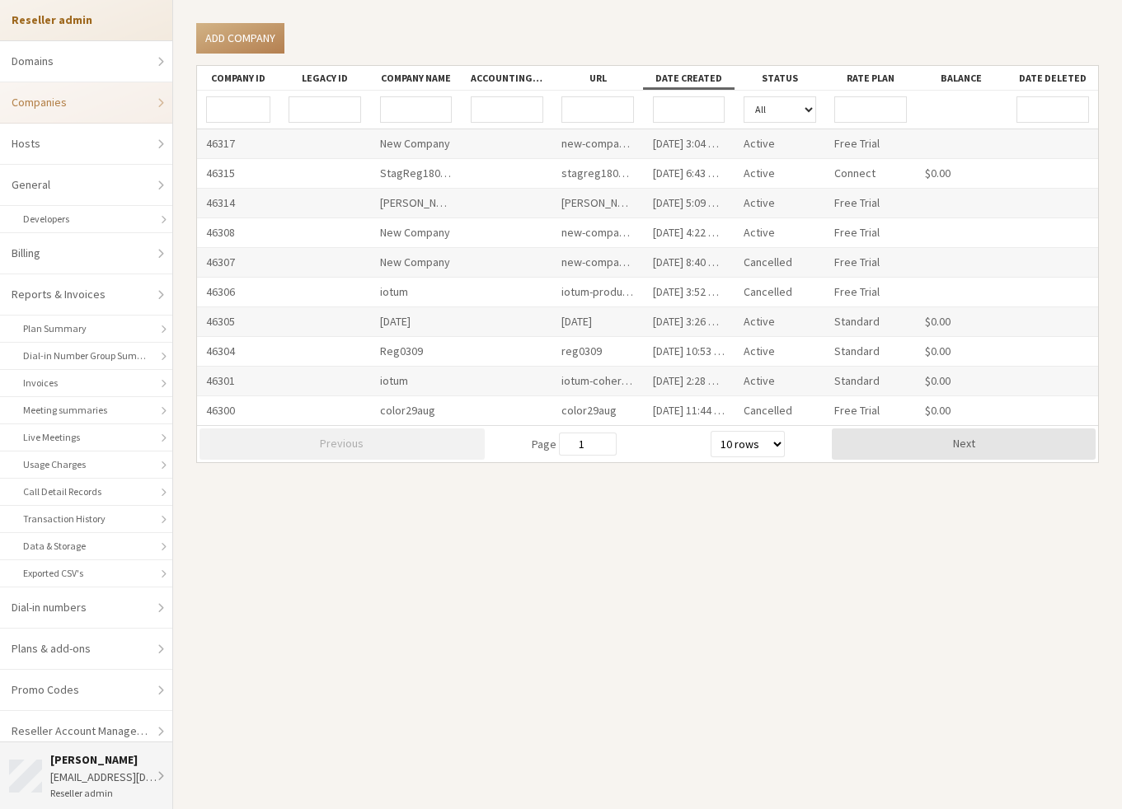
click at [45, 609] on li "Noam David Tomczak noamt@iotum.com Reseller admin" at bounding box center [86, 776] width 172 height 67
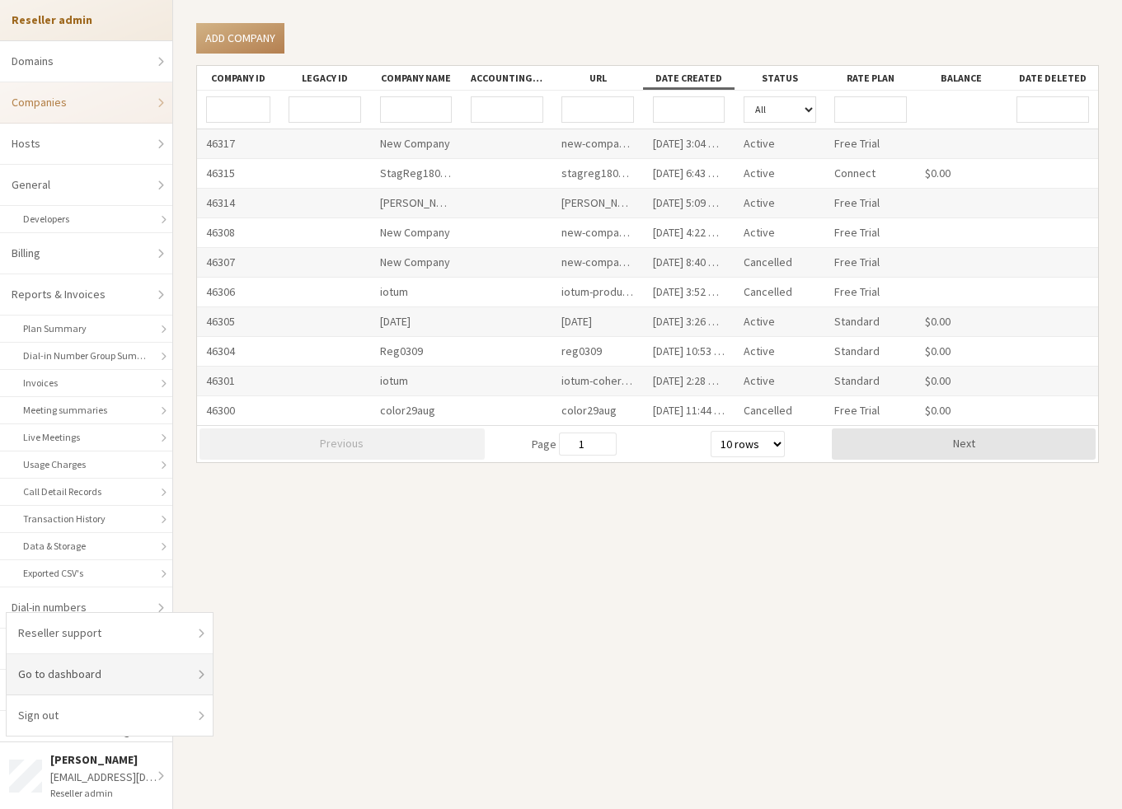
click at [71, 609] on link "Go to dashboard" at bounding box center [110, 674] width 206 height 41
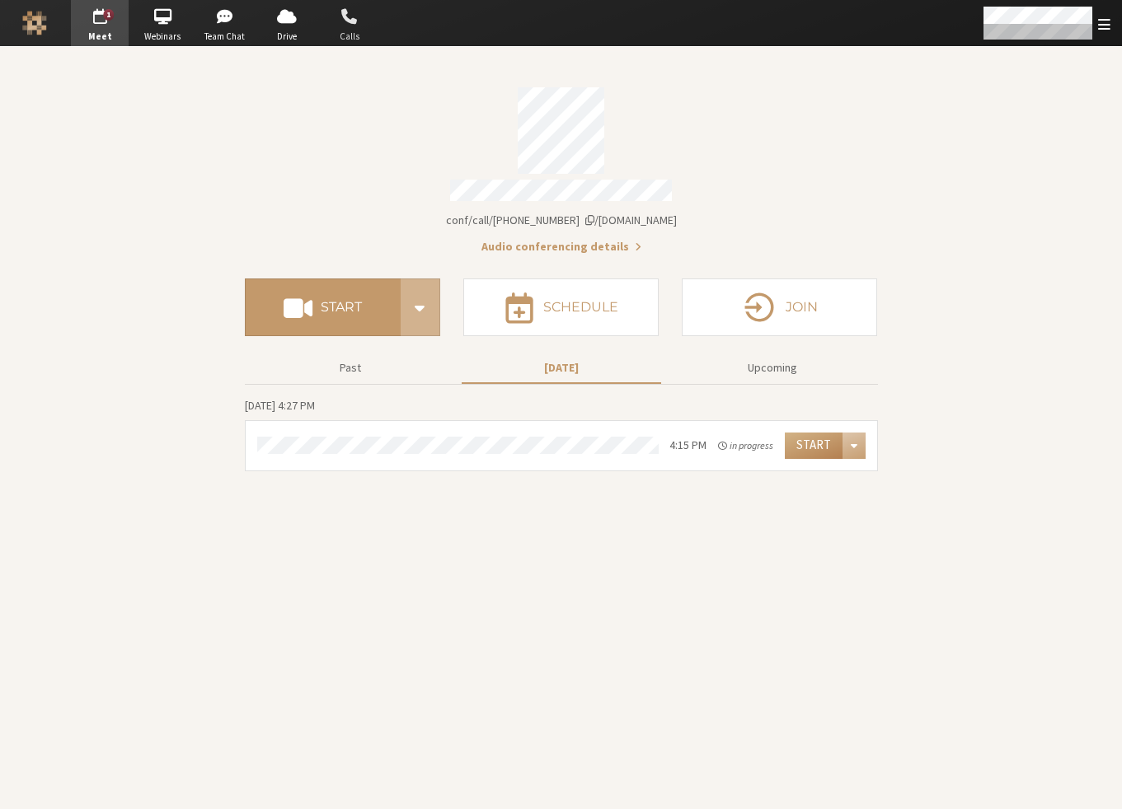
click at [346, 30] on span "Calls" at bounding box center [350, 37] width 58 height 14
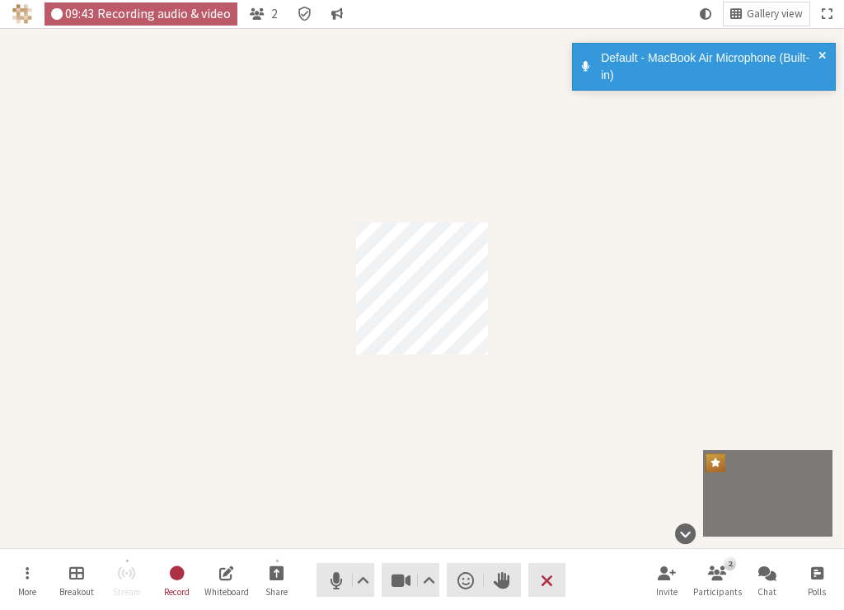
click at [825, 95] on div "Default - MacBook Air Microphone (Built-in)" at bounding box center [701, 73] width 264 height 66
click at [824, 51] on span at bounding box center [822, 66] width 7 height 35
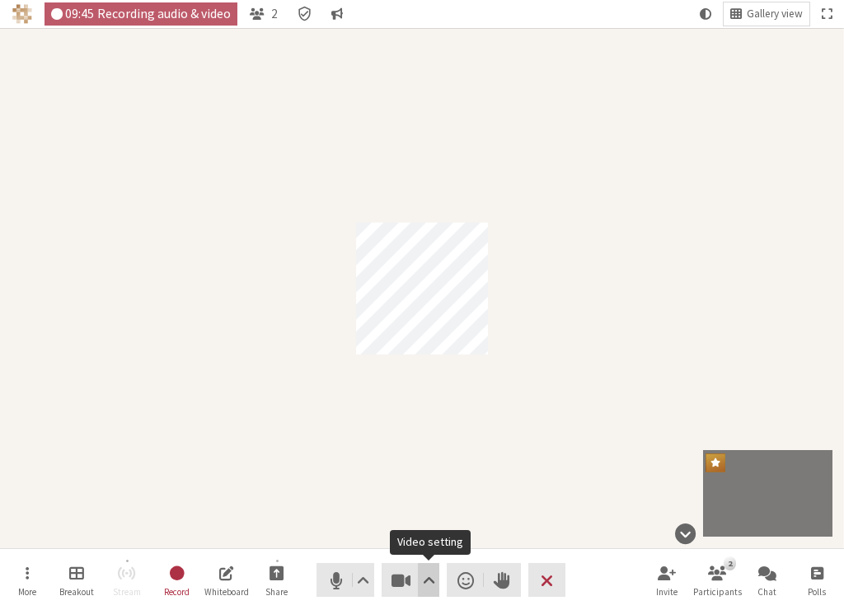
click at [434, 570] on span "Video setting" at bounding box center [429, 580] width 12 height 23
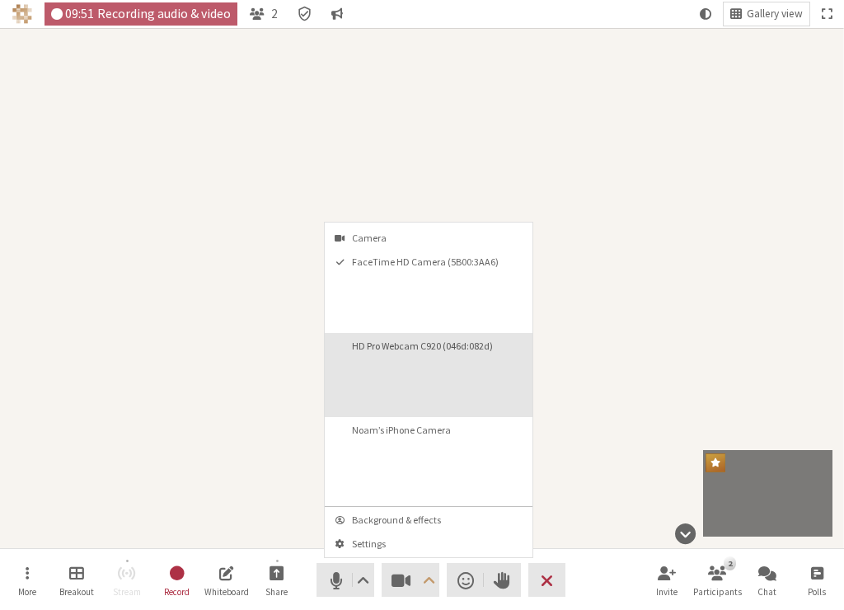
click at [441, 374] on video "HD Pro Webcam C920 (046d:082d)" at bounding box center [473, 385] width 109 height 54
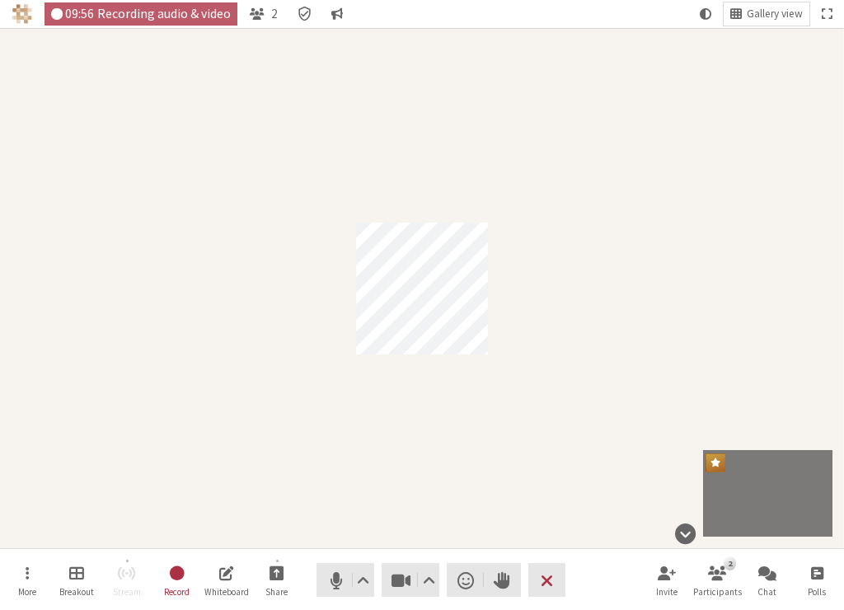
click at [729, 373] on div "Participant" at bounding box center [422, 288] width 844 height 520
click at [423, 583] on span "Video setting" at bounding box center [429, 580] width 12 height 23
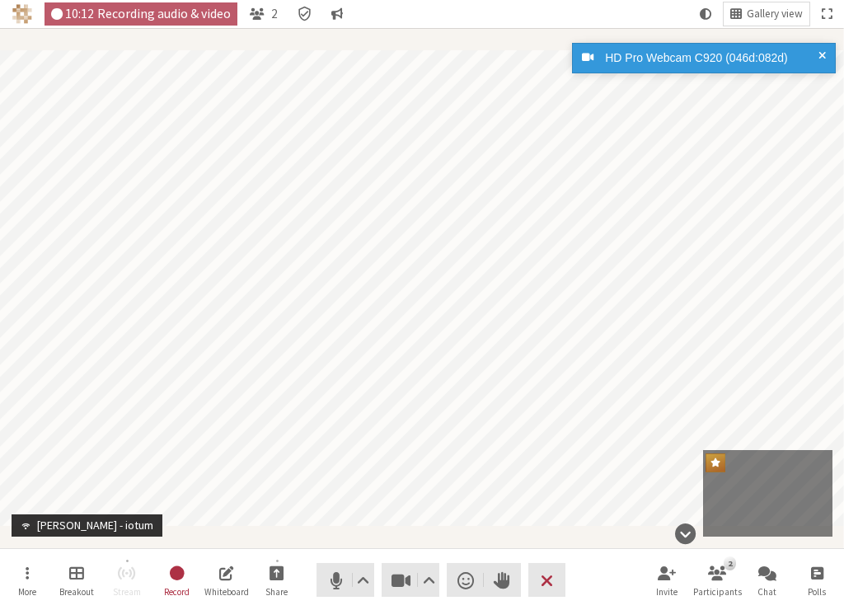
click at [821, 56] on span at bounding box center [822, 57] width 7 height 17
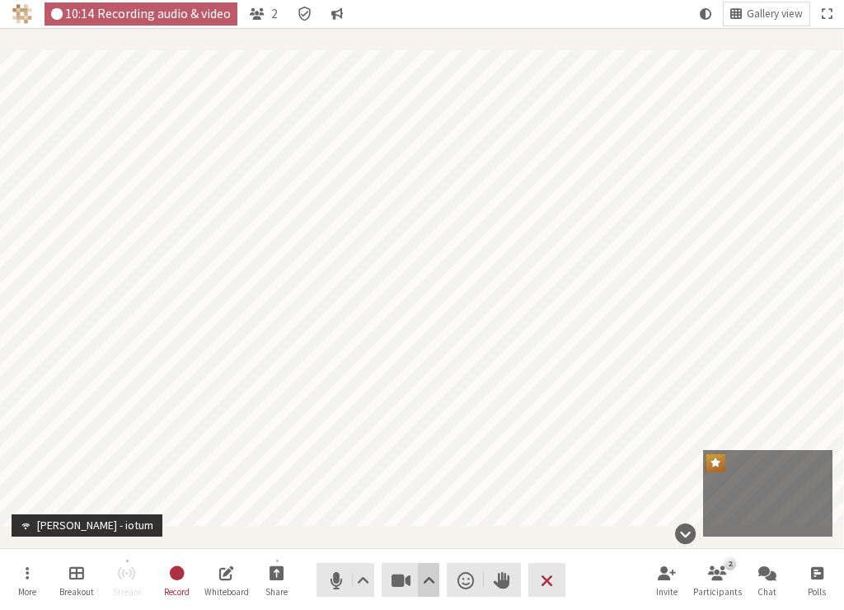
click at [429, 589] on span "Video setting" at bounding box center [429, 580] width 12 height 23
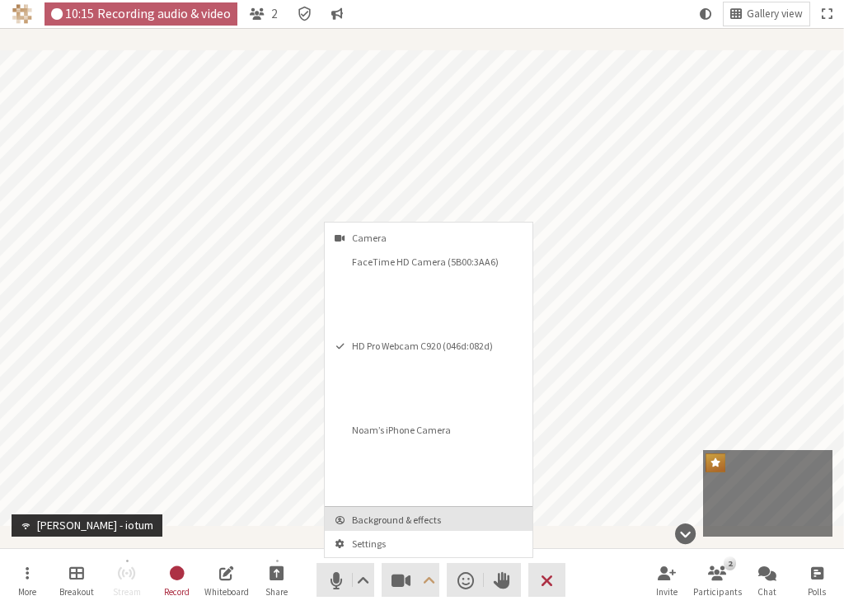
click at [429, 522] on span "Background & effects" at bounding box center [438, 519] width 173 height 11
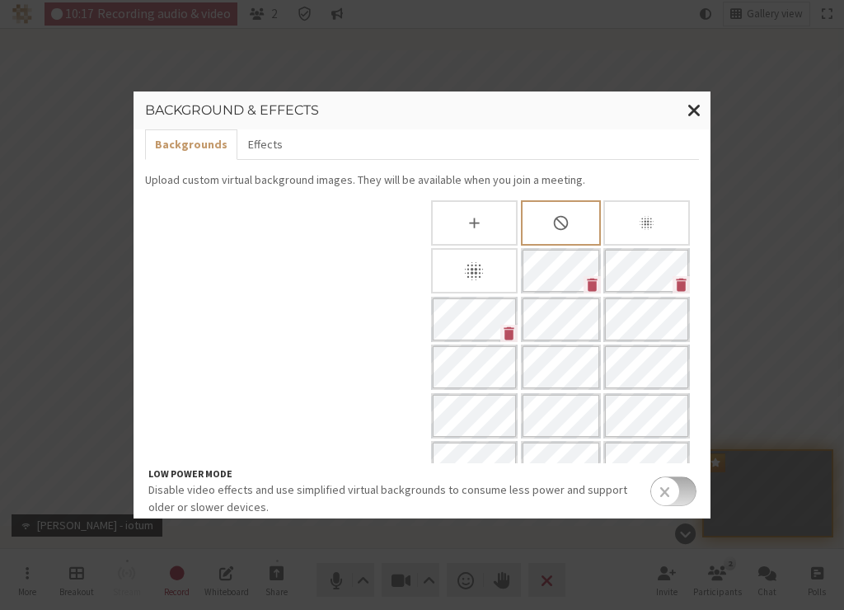
click at [462, 257] on div "Blur background" at bounding box center [474, 270] width 87 height 45
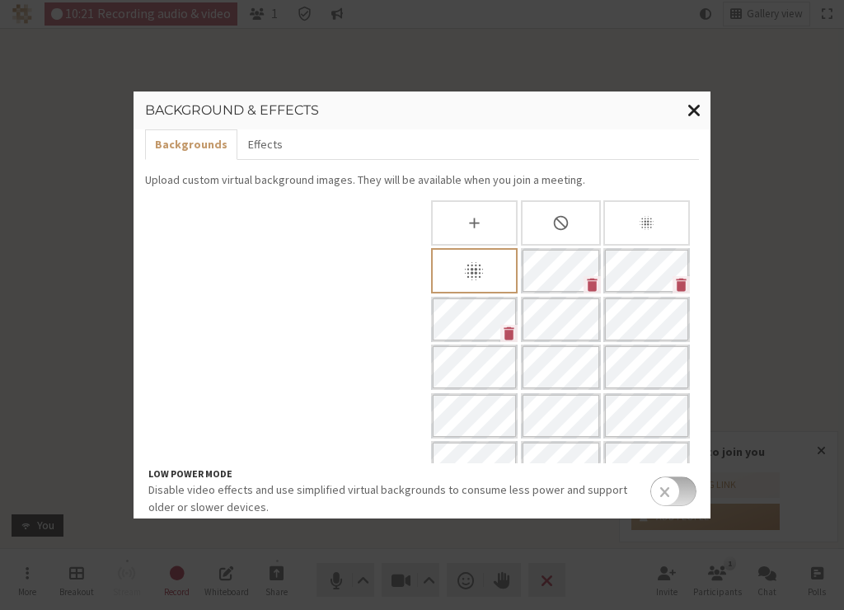
click at [692, 106] on span "Close modal" at bounding box center [694, 110] width 14 height 21
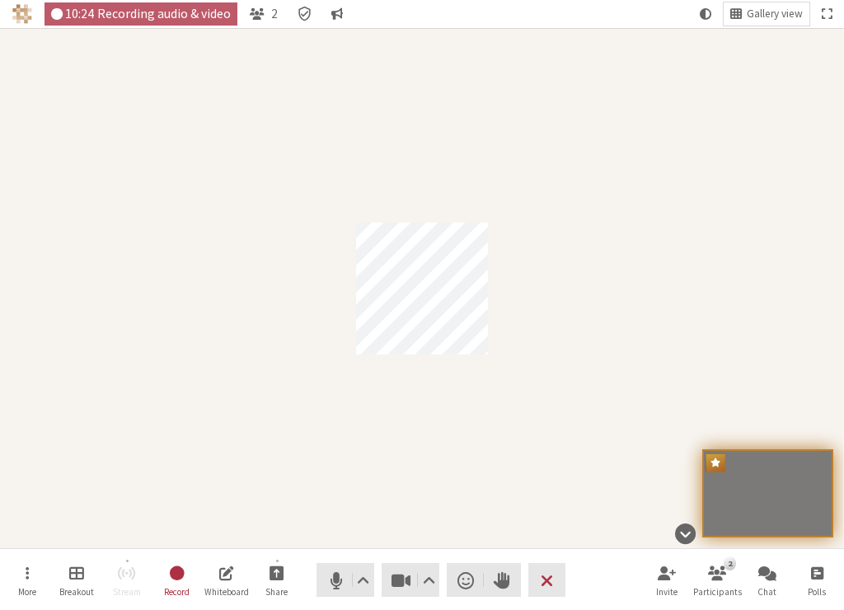
click at [512, 391] on div "Participant" at bounding box center [422, 288] width 844 height 520
click at [764, 568] on span "Open chat" at bounding box center [767, 572] width 18 height 19
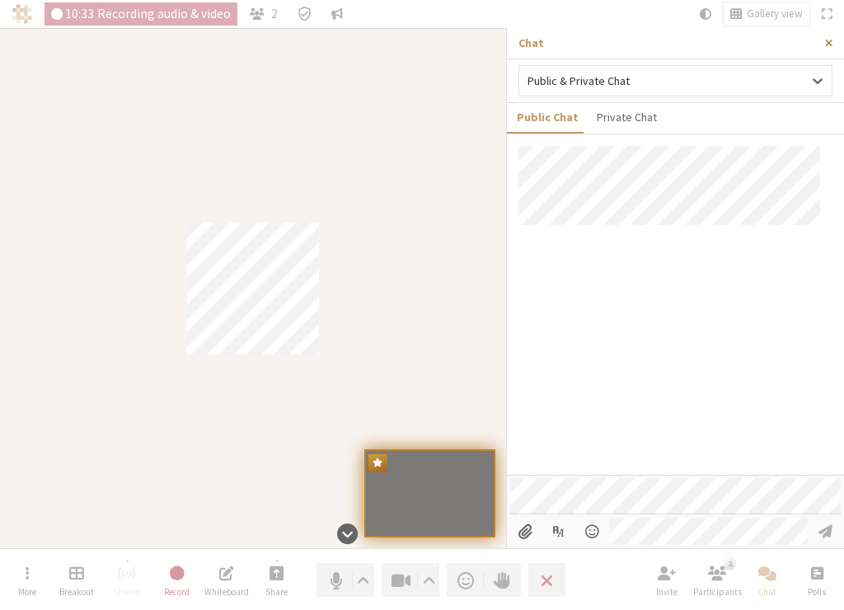
click at [831, 40] on span "Close sidebar" at bounding box center [828, 43] width 7 height 12
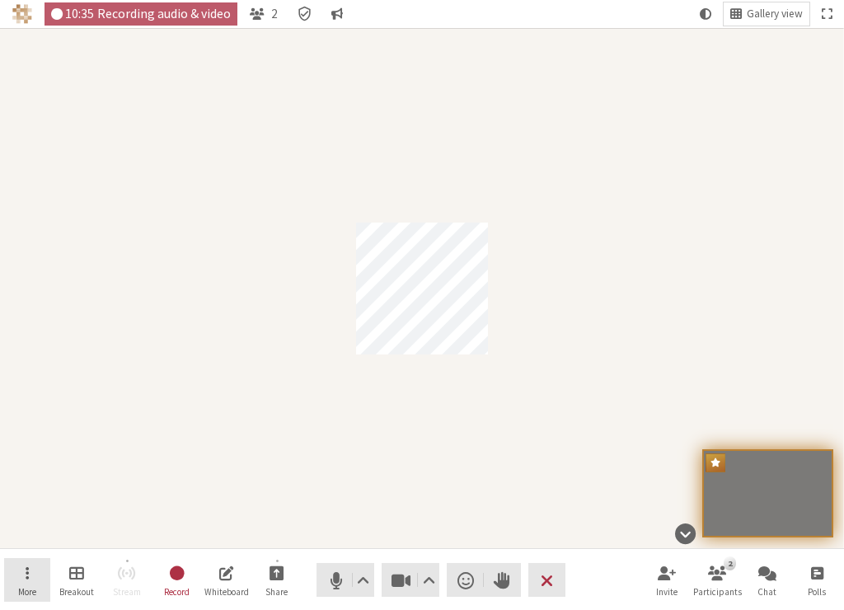
click at [26, 570] on span "Open menu" at bounding box center [27, 572] width 3 height 19
click at [398, 527] on div "Participant" at bounding box center [422, 288] width 844 height 520
click at [364, 572] on span "Audio settings" at bounding box center [363, 580] width 12 height 23
click at [532, 495] on div "Participant" at bounding box center [422, 288] width 844 height 520
click at [429, 581] on span "Video setting" at bounding box center [429, 580] width 12 height 23
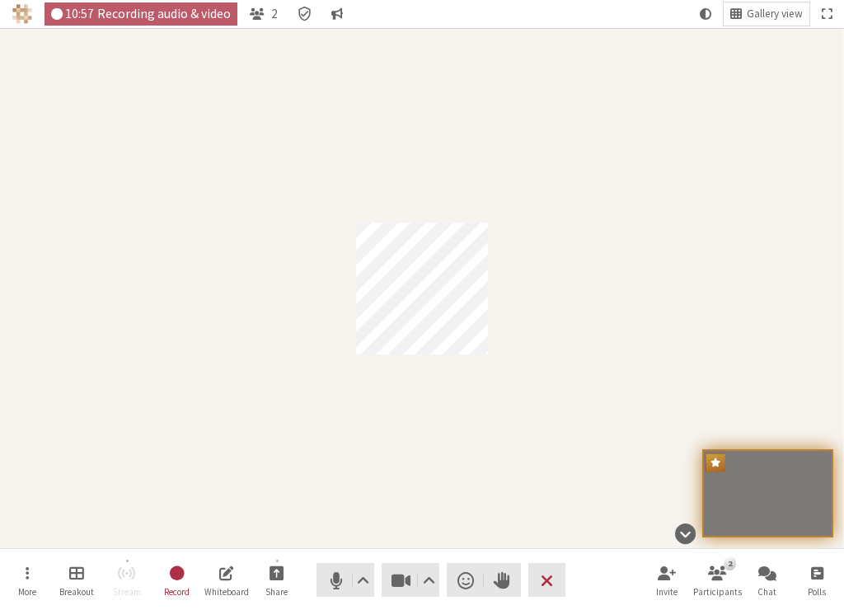
click at [543, 523] on div "Participant" at bounding box center [422, 288] width 844 height 520
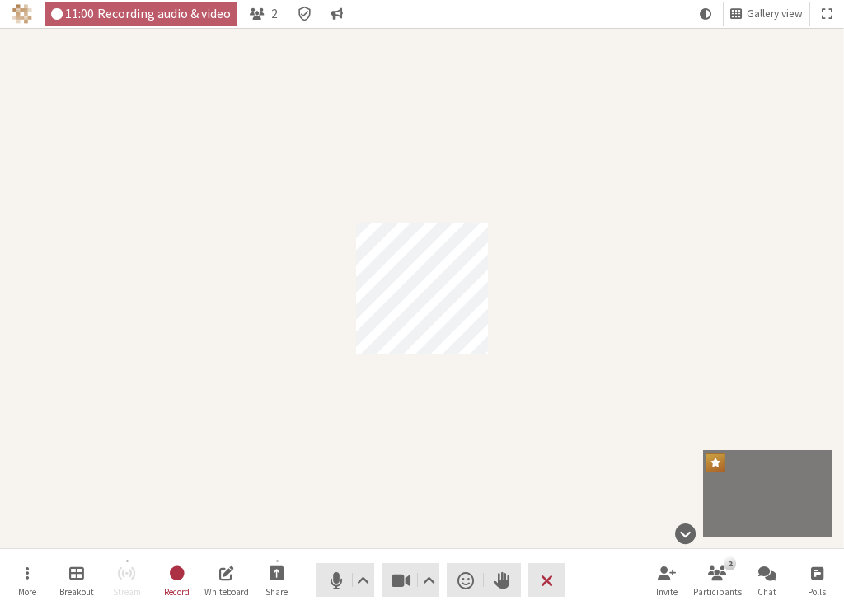
click at [402, 516] on div "Participant" at bounding box center [422, 288] width 844 height 520
click at [457, 550] on nav "More Breakout Stream Record Whiteboard Share Audio Video Send a reaction Raise …" at bounding box center [422, 580] width 837 height 62
click at [41, 571] on button "More" at bounding box center [27, 580] width 46 height 45
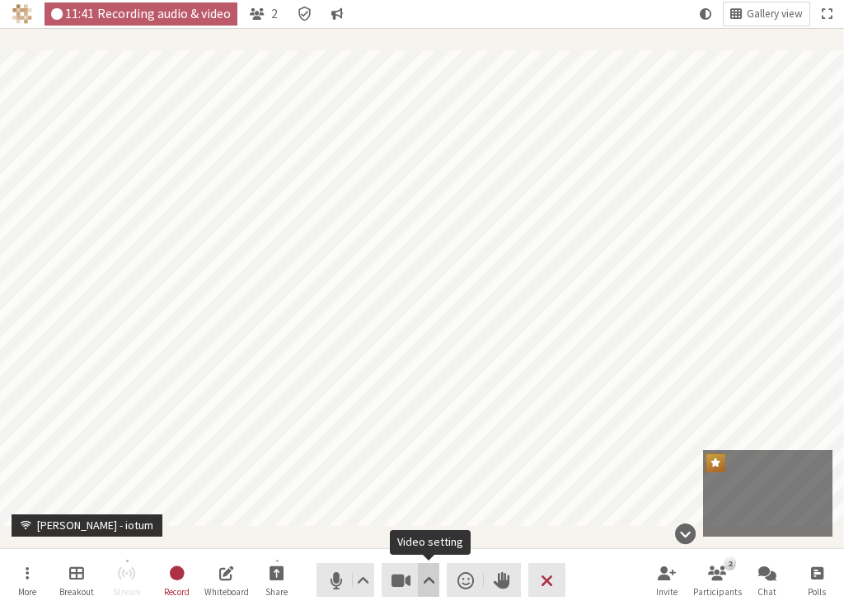
click at [428, 575] on span "Video setting" at bounding box center [429, 580] width 12 height 23
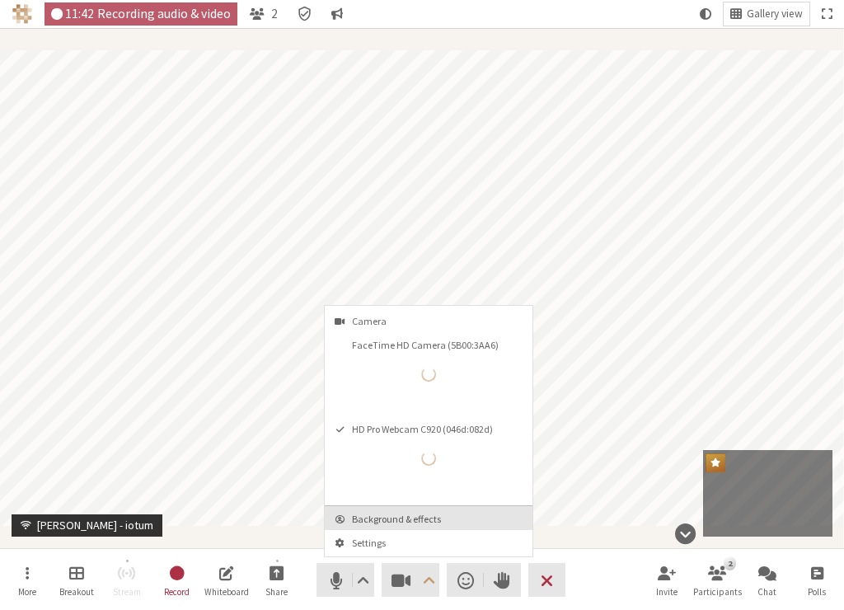
click at [434, 526] on button "Background & effects" at bounding box center [429, 518] width 208 height 24
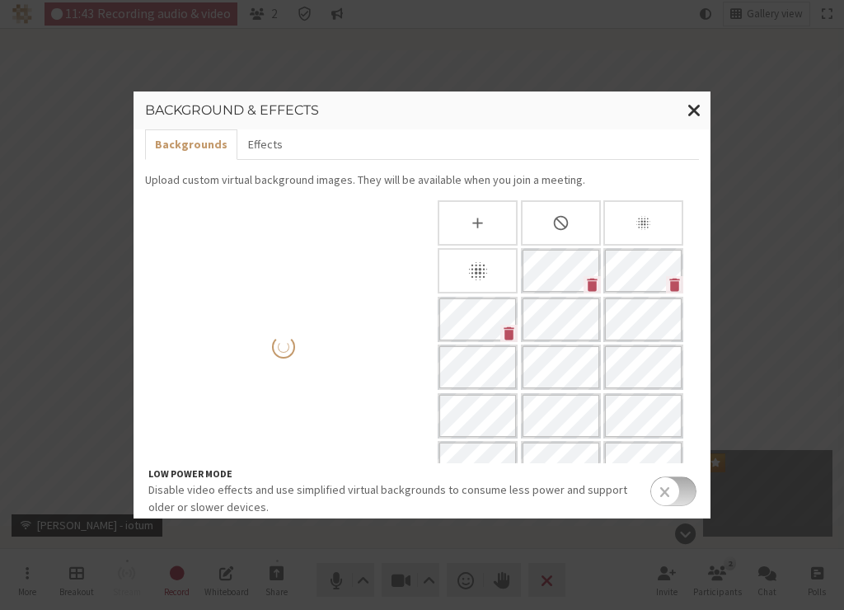
scroll to position [12, 0]
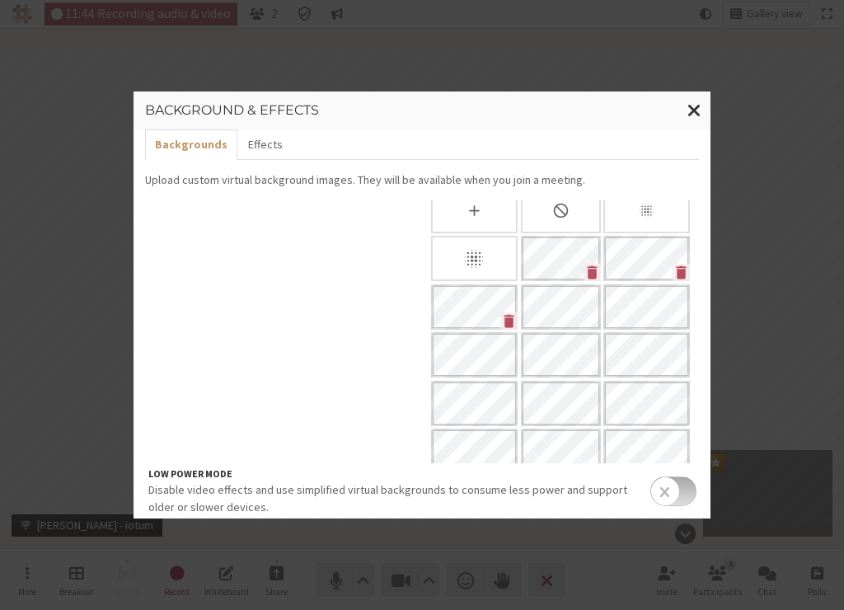
click at [552, 216] on icon "None" at bounding box center [560, 210] width 17 height 17
click at [692, 106] on span "Close modal" at bounding box center [694, 110] width 14 height 21
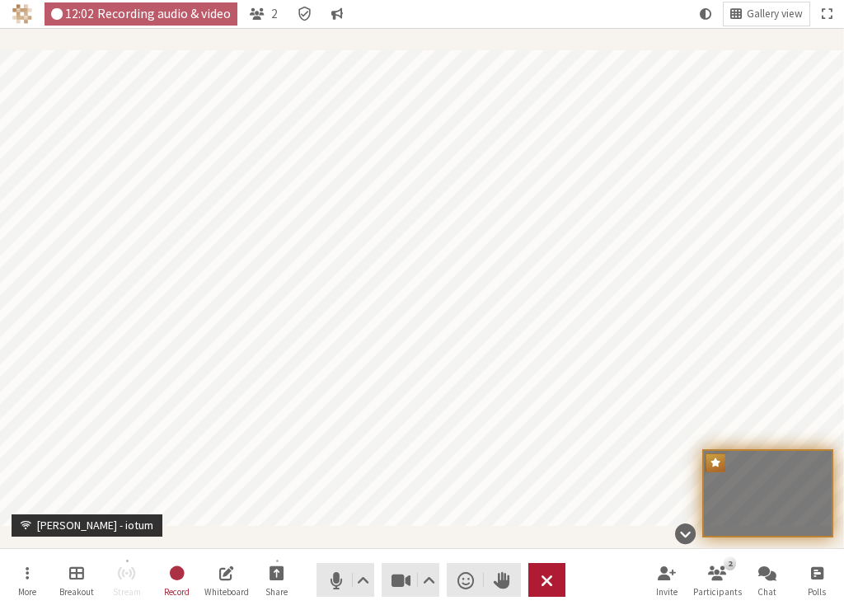
click at [560, 571] on button "Leave" at bounding box center [546, 580] width 37 height 34
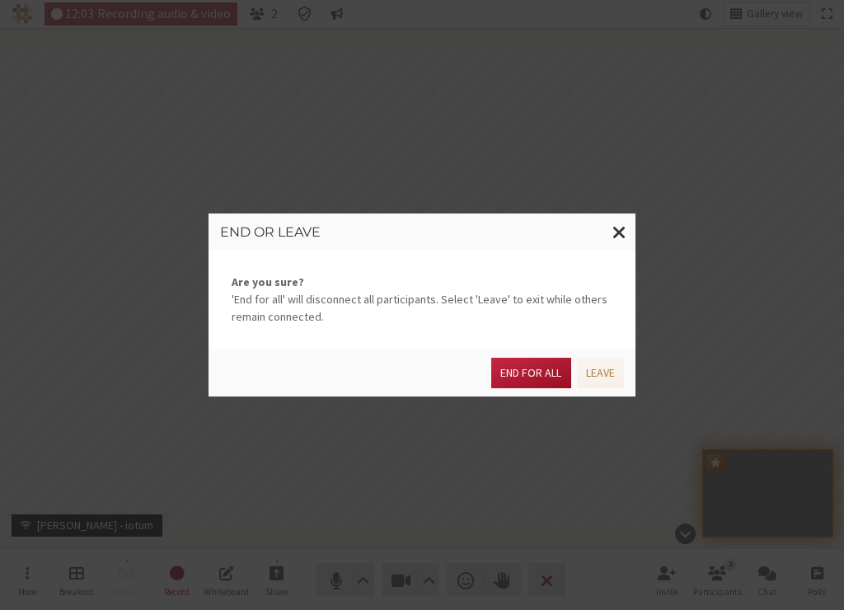
click at [554, 368] on button "End for all" at bounding box center [530, 373] width 79 height 30
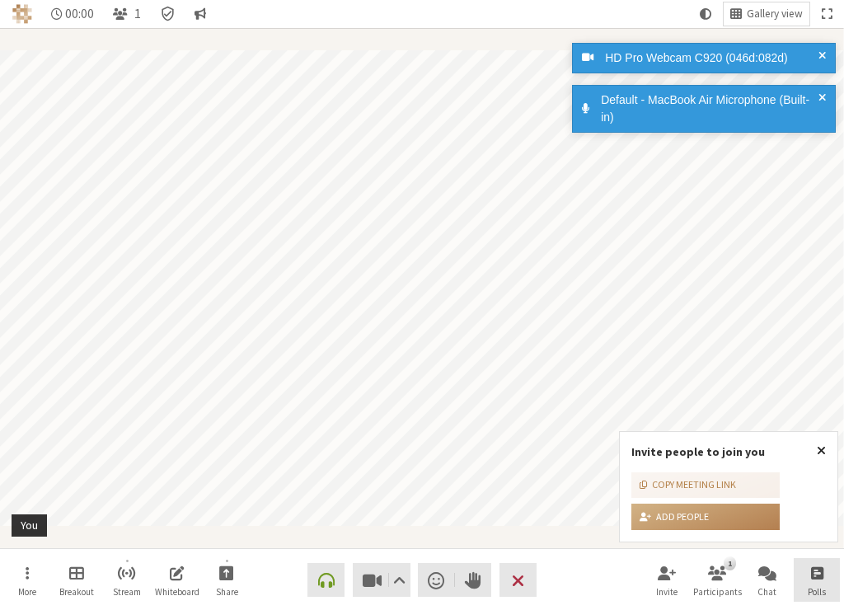
click at [823, 446] on span "Close popover" at bounding box center [821, 449] width 9 height 13
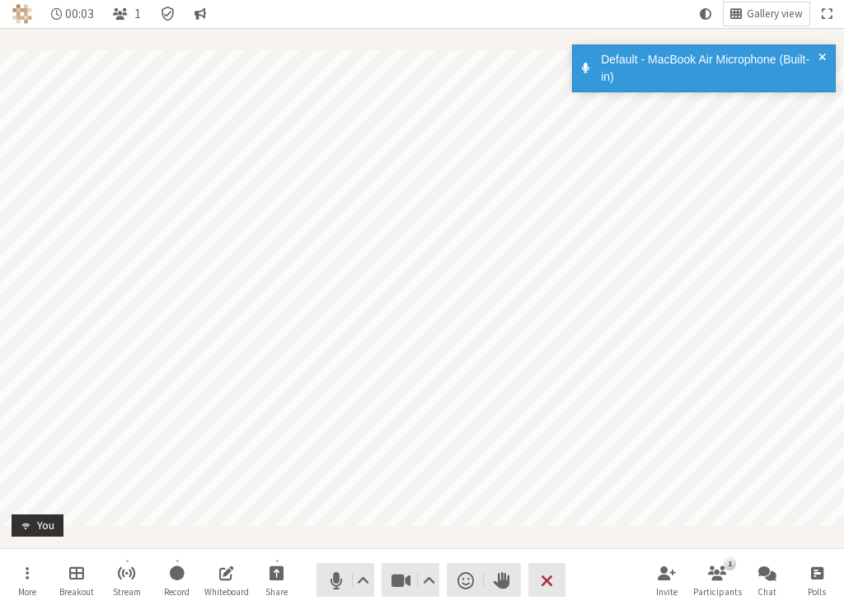
click at [823, 96] on div "HD Pro Webcam C920 (046d:082d) Default - MacBook Air Microphone (Built-in)" at bounding box center [701, 74] width 264 height 68
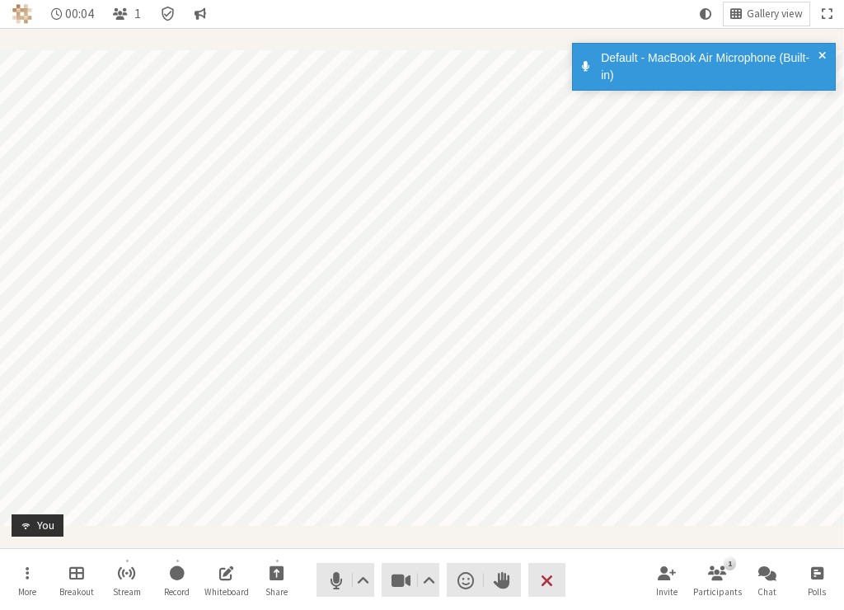
click at [823, 51] on span at bounding box center [822, 66] width 7 height 35
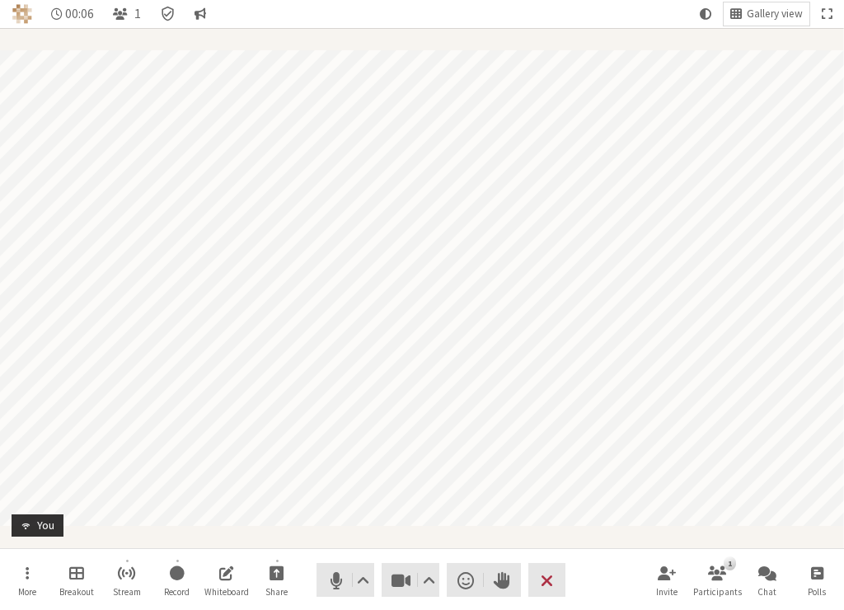
click at [604, 566] on nav "More Breakout Stream Record Whiteboard Share Audio Video Send a reaction Raise …" at bounding box center [422, 580] width 837 height 62
click at [757, 576] on button "Chat" at bounding box center [767, 580] width 46 height 45
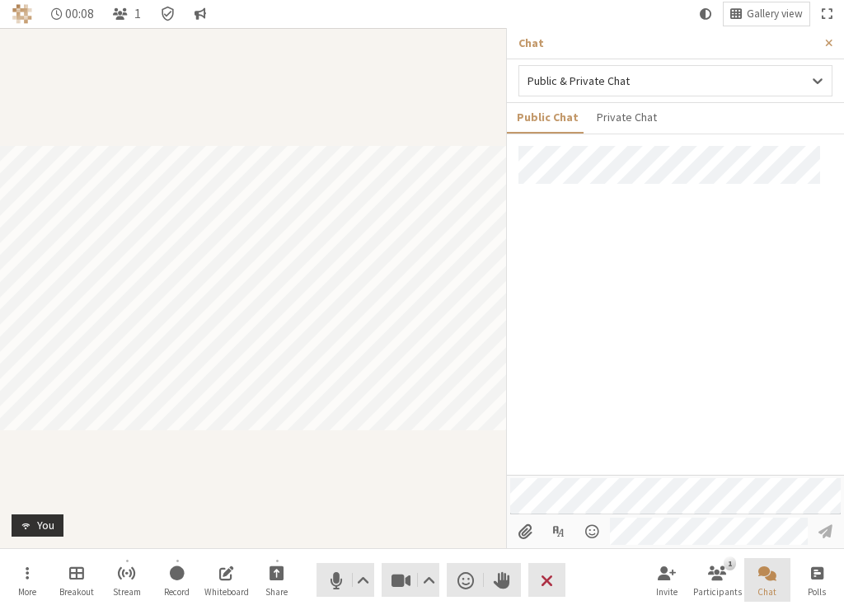
click at [760, 576] on span "Close chat" at bounding box center [767, 572] width 18 height 19
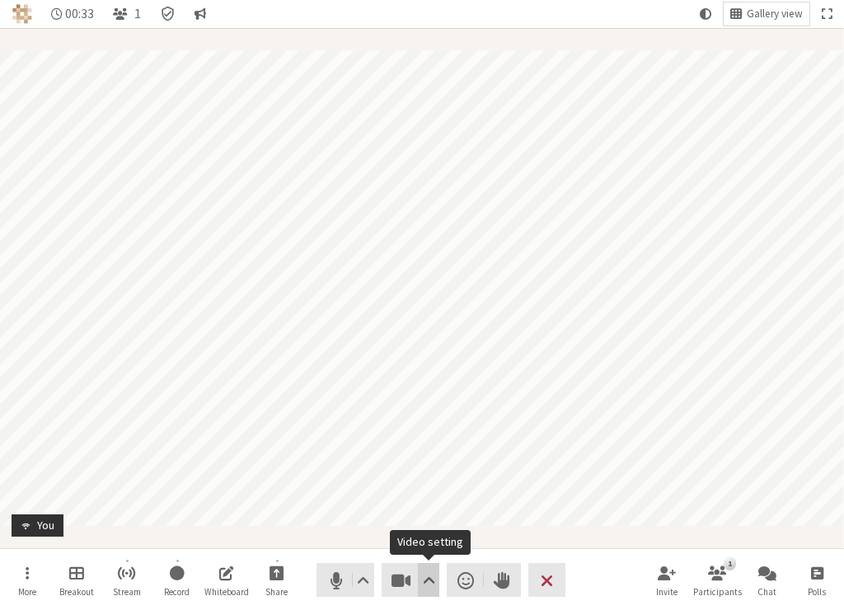
click at [429, 572] on span "Video setting" at bounding box center [429, 580] width 12 height 23
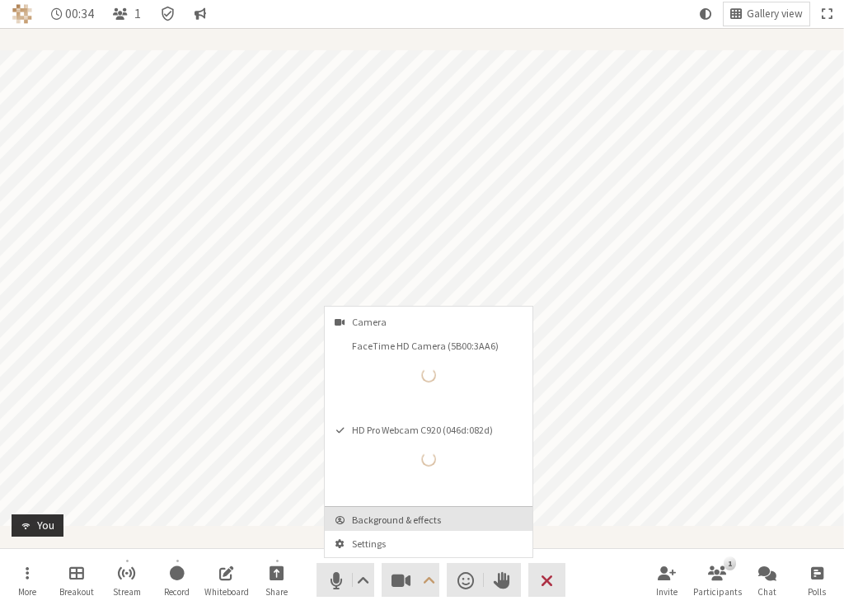
click at [431, 528] on button "Background & effects" at bounding box center [429, 519] width 208 height 24
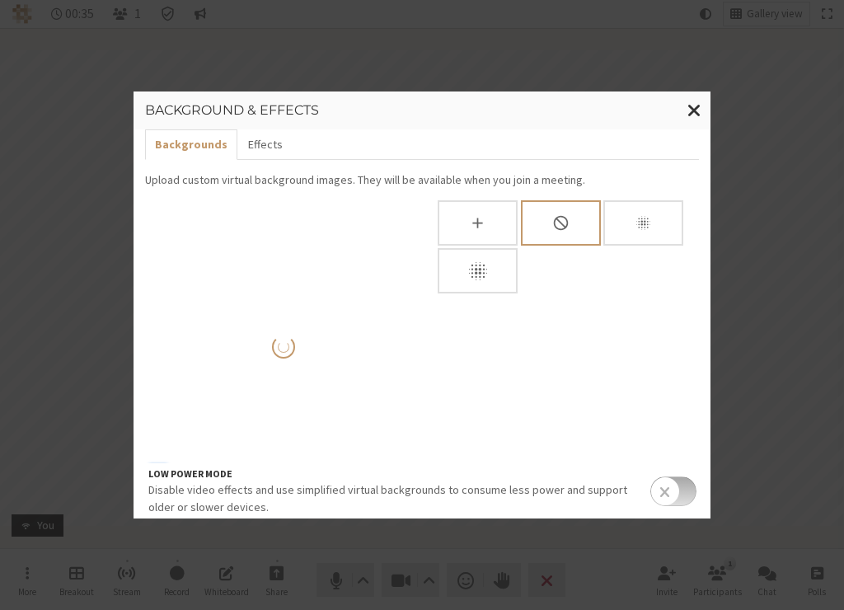
scroll to position [12, 0]
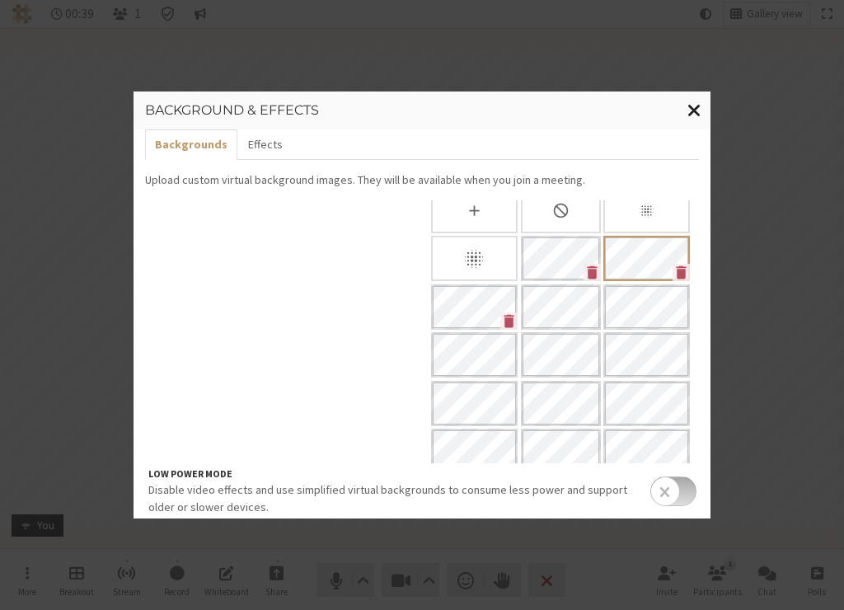
click at [698, 109] on span "Close modal" at bounding box center [694, 110] width 14 height 21
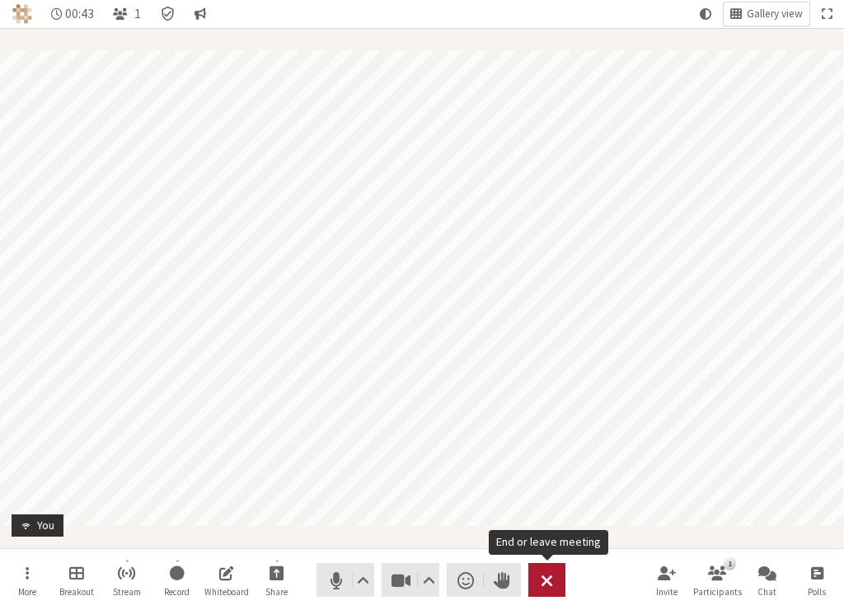
click at [563, 575] on button "Leave" at bounding box center [546, 580] width 37 height 34
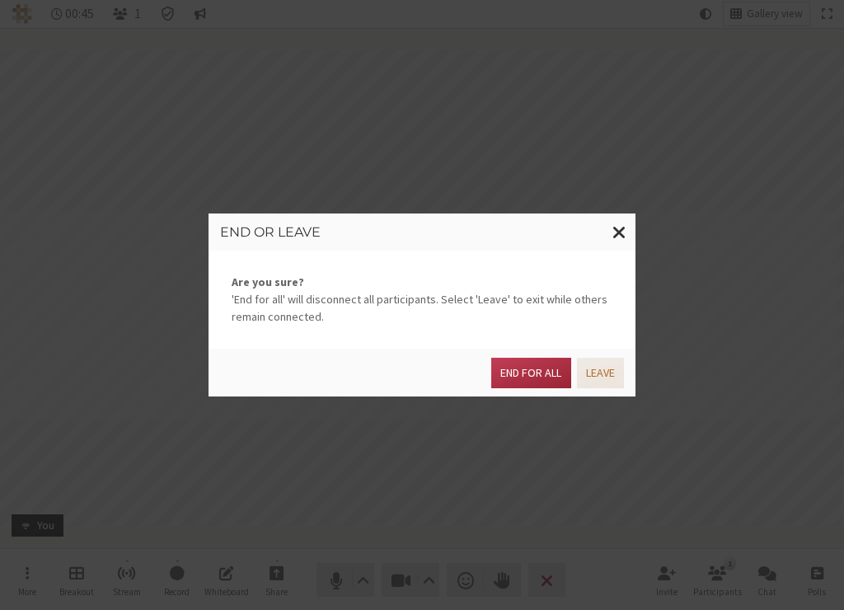
click at [610, 373] on button "Leave" at bounding box center [600, 373] width 47 height 30
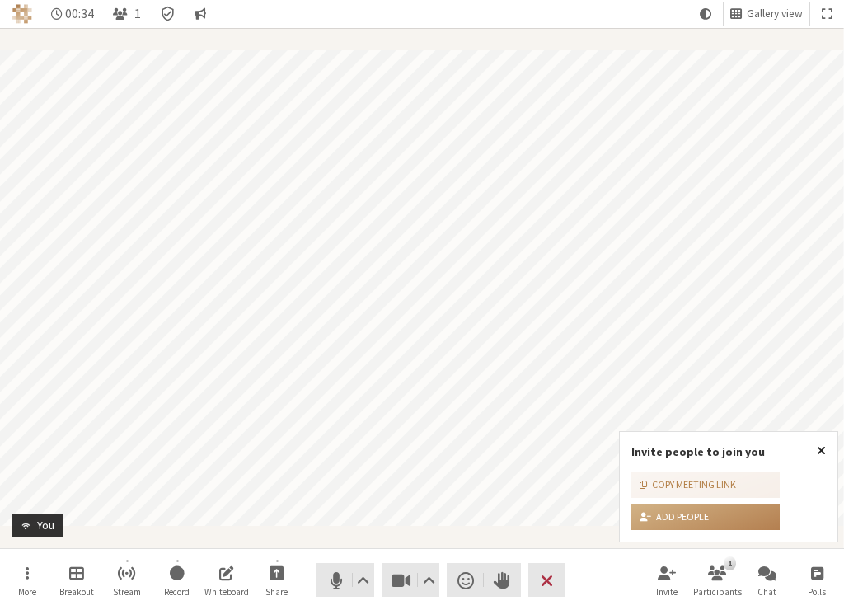
click at [819, 448] on span "Close popover" at bounding box center [821, 449] width 9 height 13
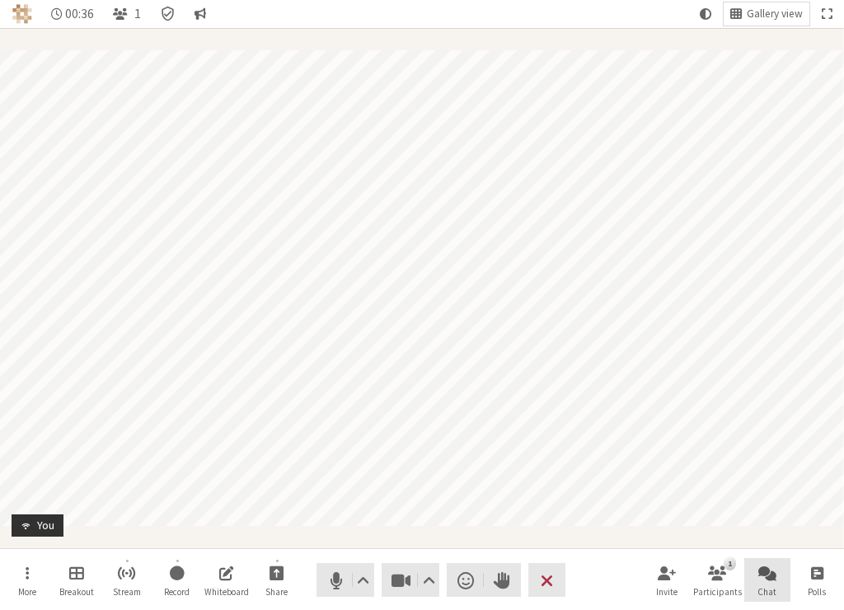
click at [760, 563] on span "Open chat" at bounding box center [767, 572] width 18 height 19
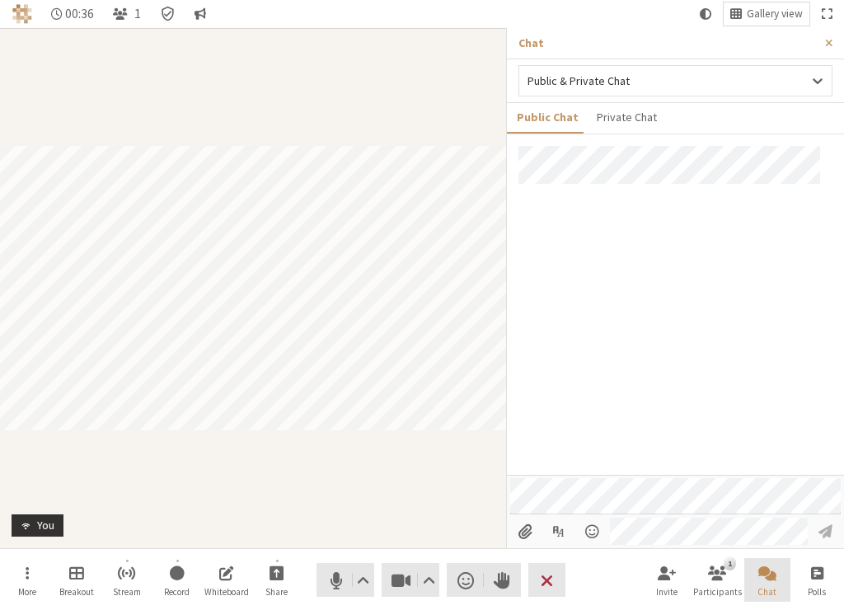
click at [760, 563] on span "Close chat" at bounding box center [767, 572] width 18 height 19
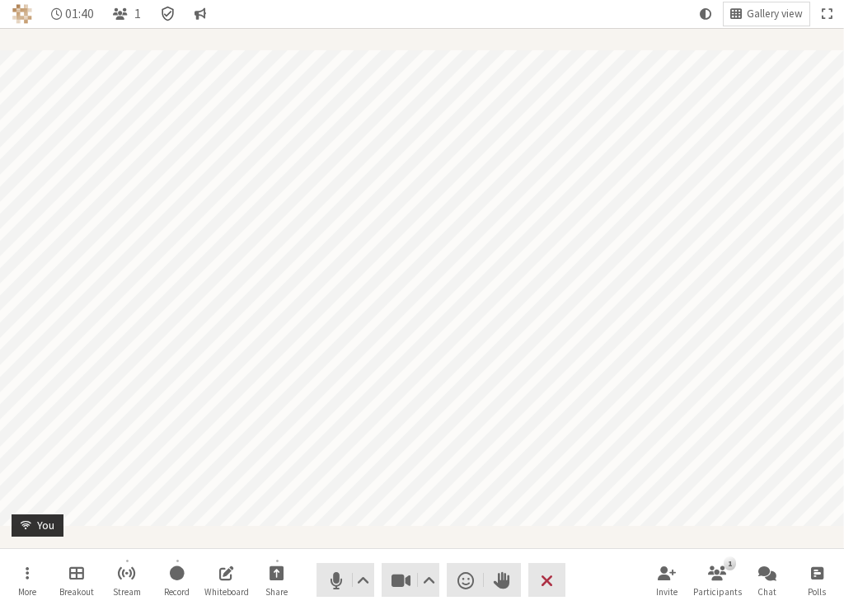
click at [165, 7] on icon "Meeting details Encryption enabled" at bounding box center [168, 14] width 12 height 15
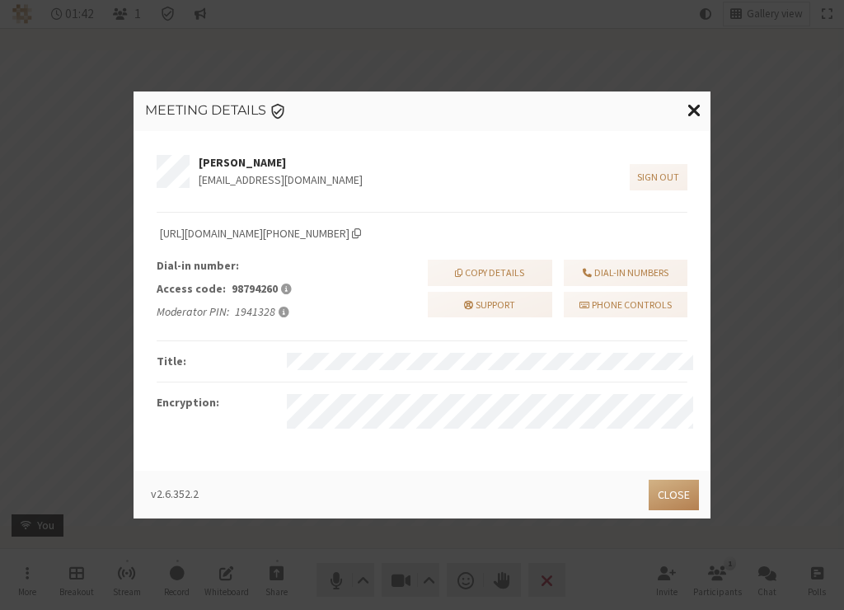
click at [687, 108] on span "Close modal" at bounding box center [694, 110] width 14 height 21
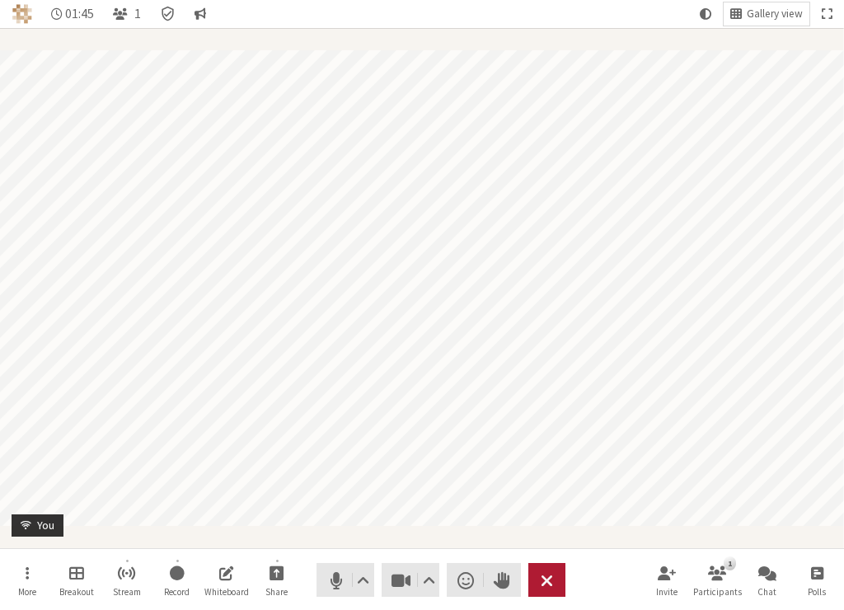
click at [559, 584] on button "Leave" at bounding box center [546, 580] width 37 height 34
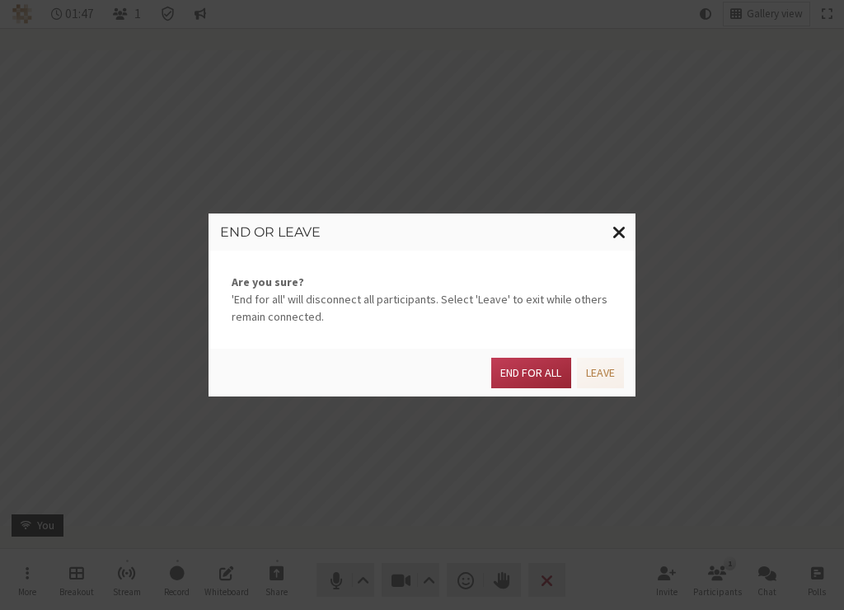
click at [623, 220] on button "Close modal" at bounding box center [619, 232] width 32 height 38
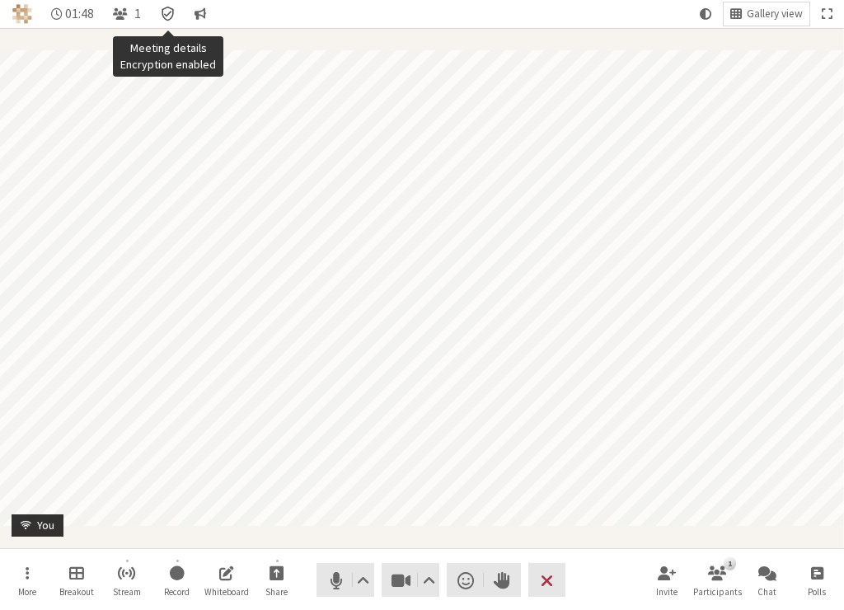
click at [168, 14] on icon "Meeting details Encryption enabled" at bounding box center [168, 14] width 12 height 15
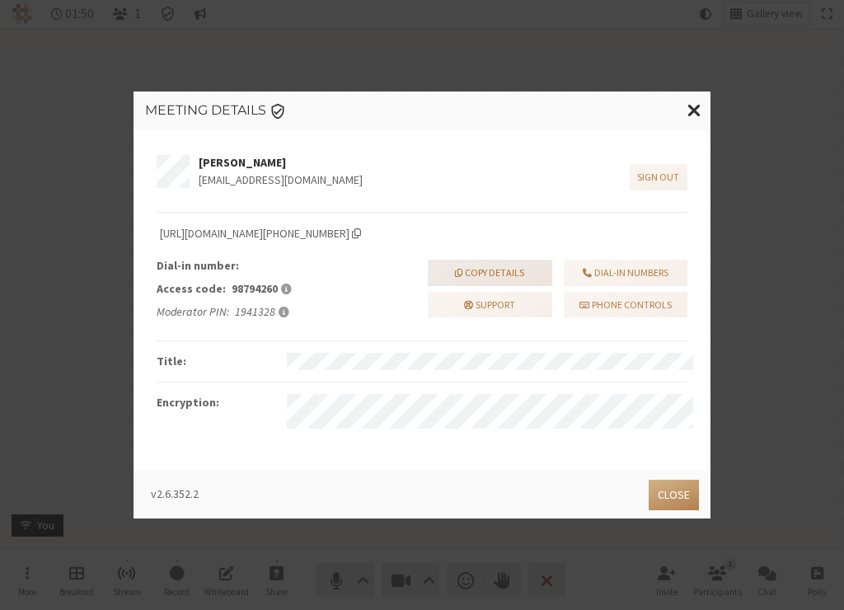
click at [518, 276] on button "Copy details" at bounding box center [490, 273] width 124 height 26
click at [680, 493] on button "Close" at bounding box center [674, 495] width 50 height 30
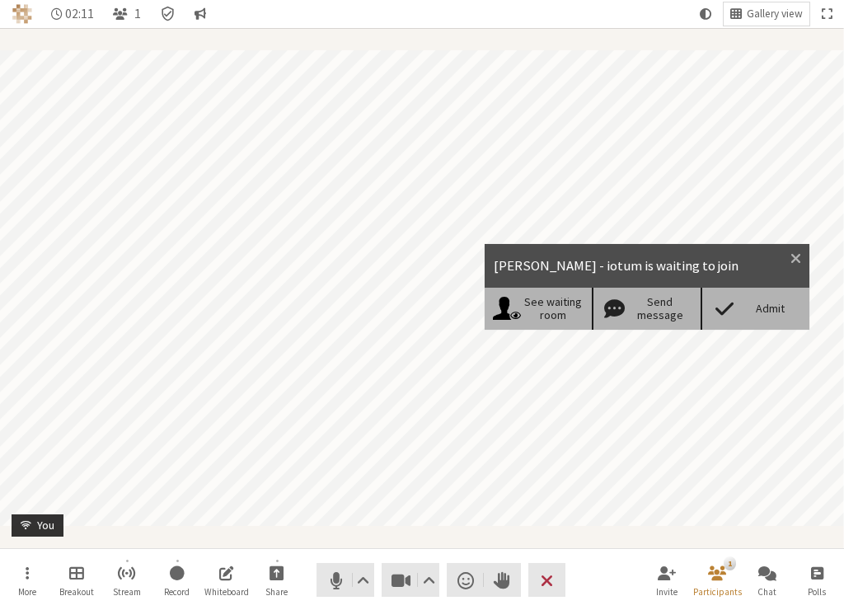
click at [767, 295] on div "Admit" at bounding box center [755, 308] width 109 height 41
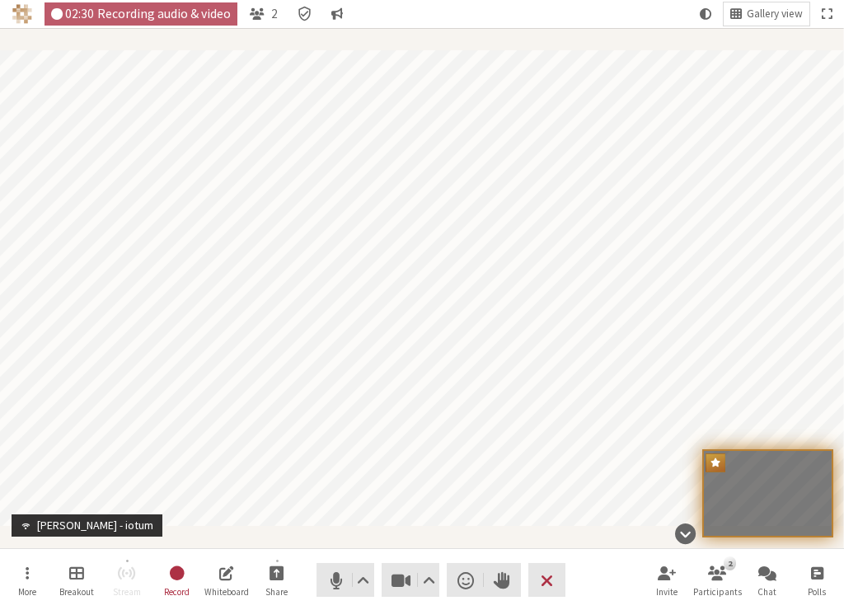
click at [204, 536] on div "Participant" at bounding box center [422, 288] width 844 height 520
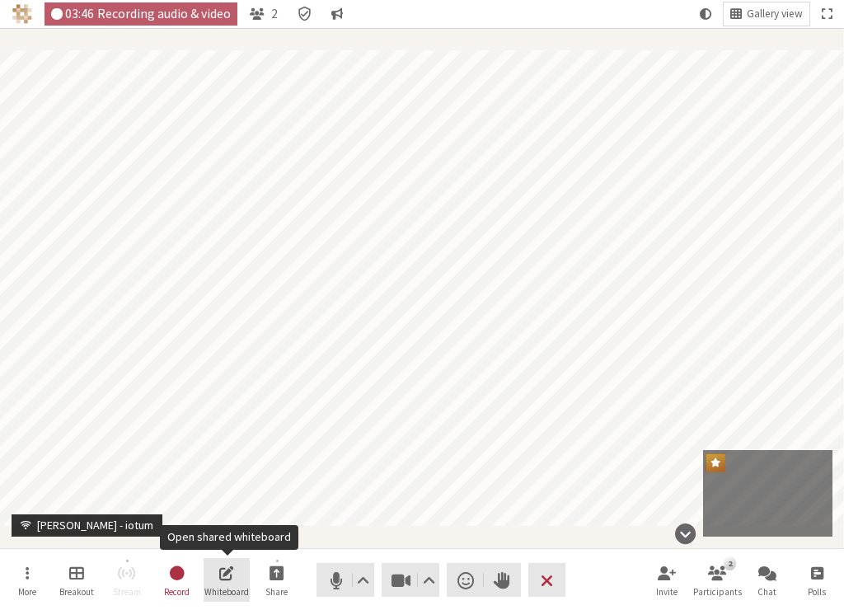
click at [219, 576] on span "Open shared whiteboard" at bounding box center [226, 572] width 15 height 19
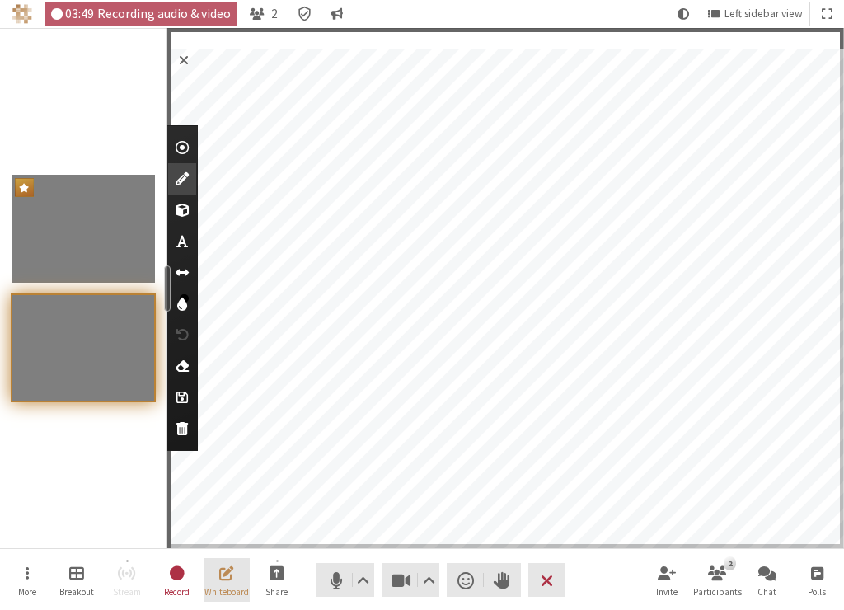
click at [219, 576] on span "Close shared whiteboard" at bounding box center [226, 572] width 15 height 19
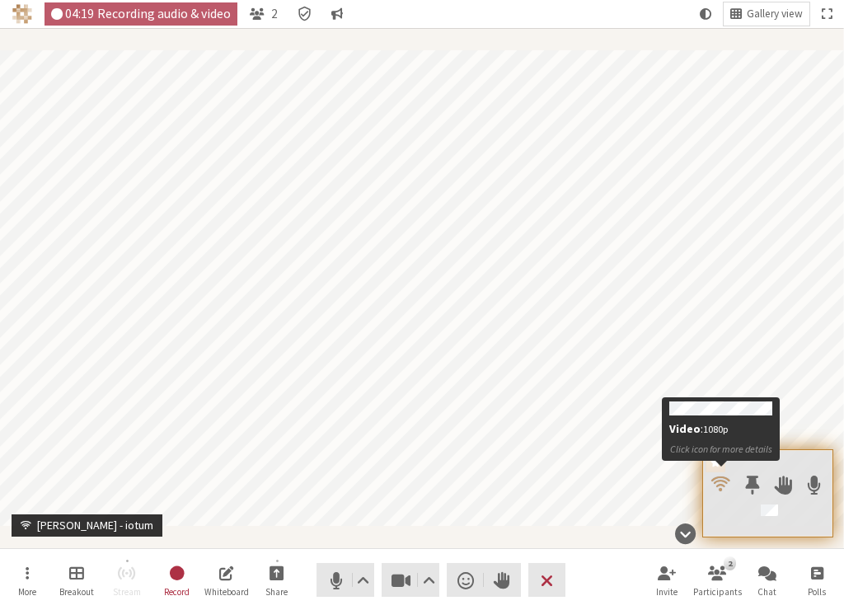
click at [719, 487] on span at bounding box center [720, 483] width 19 height 21
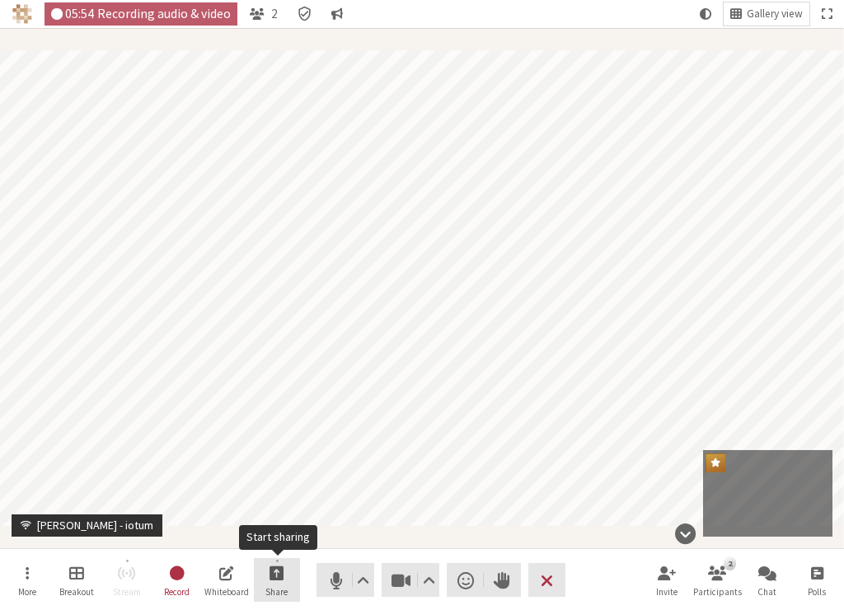
click at [265, 582] on button "Share" at bounding box center [277, 580] width 46 height 45
click at [297, 535] on div "Participant" at bounding box center [422, 288] width 844 height 520
click at [409, 529] on div "Participant" at bounding box center [422, 288] width 844 height 520
click at [260, 568] on button "Share" at bounding box center [277, 580] width 46 height 45
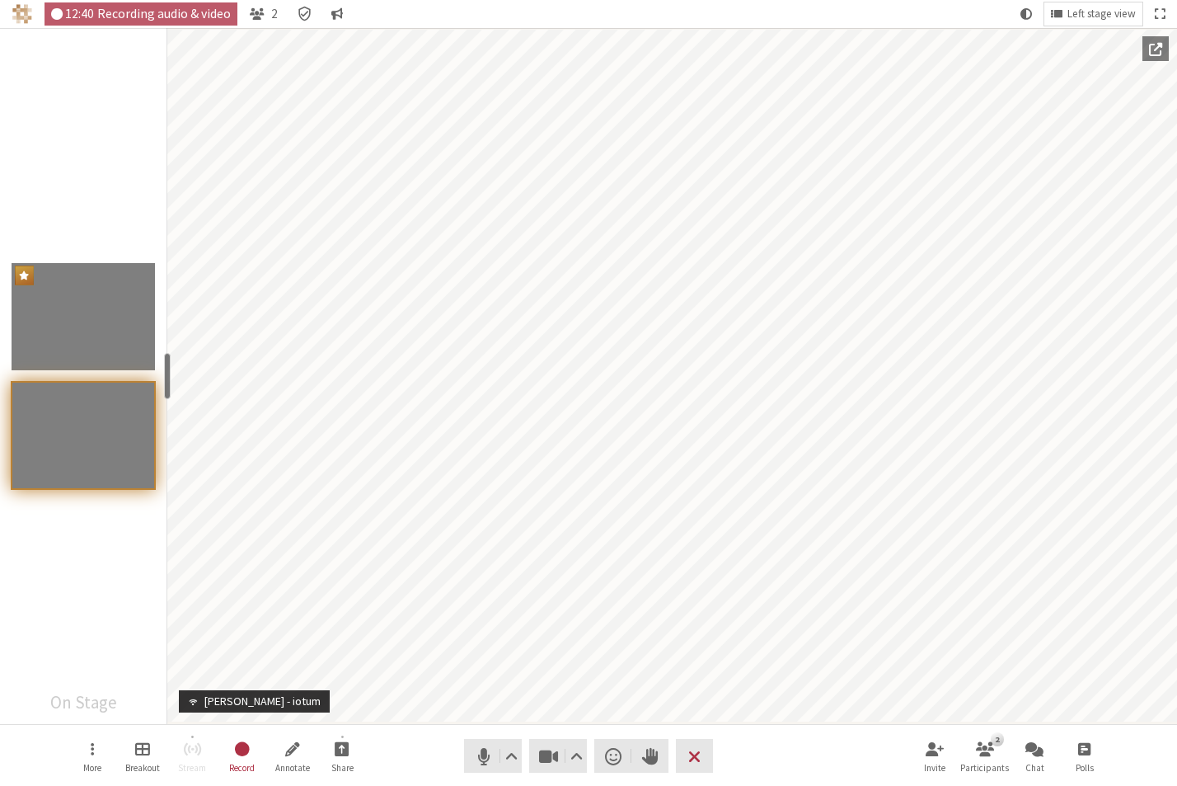
click at [805, 609] on nav "More Breakout Stream Record Annotate Share Audio Video Send a reaction Raise ha…" at bounding box center [588, 756] width 1039 height 62
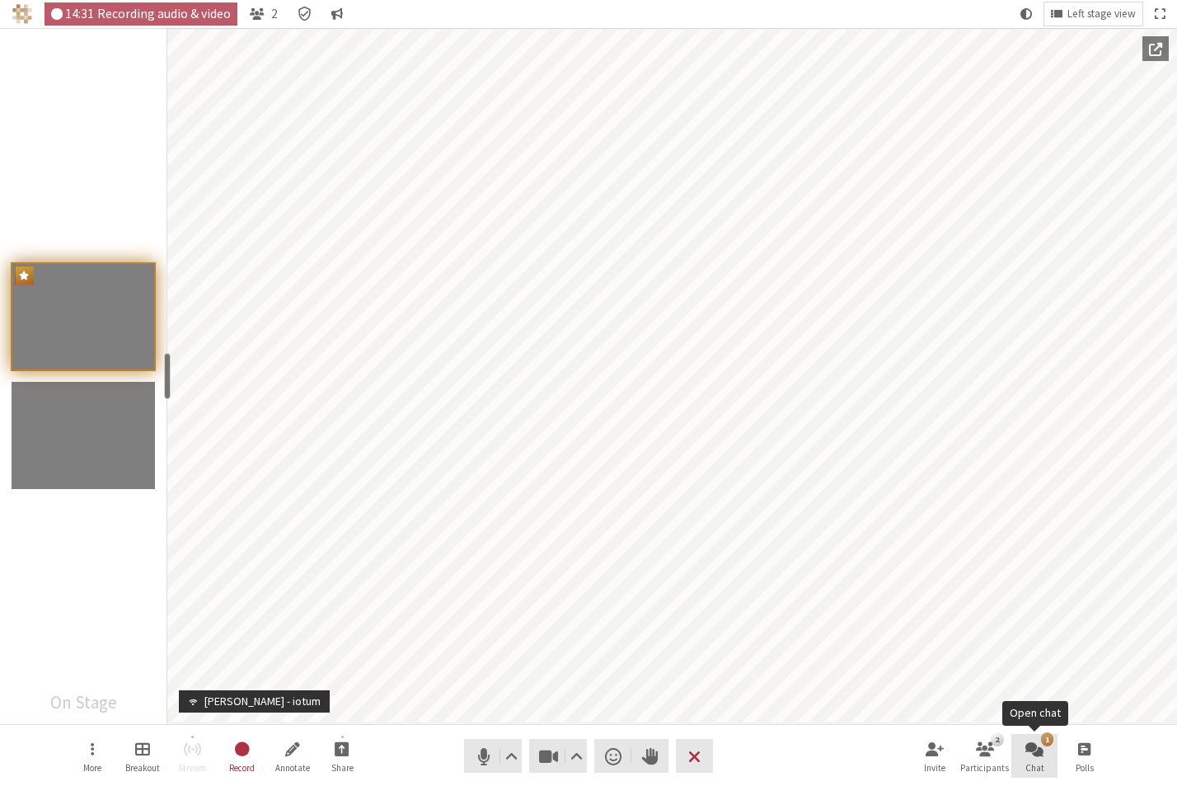
click at [843, 609] on span "Open chat" at bounding box center [1034, 748] width 18 height 19
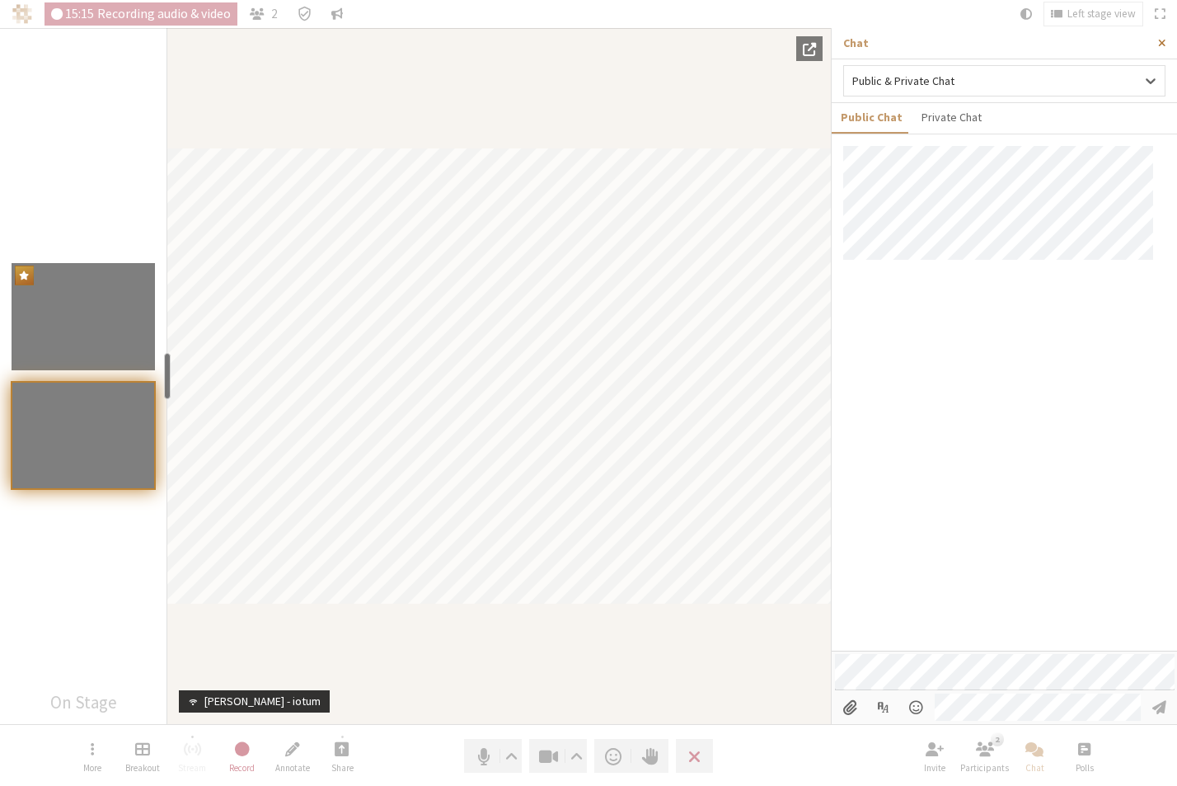
click at [843, 42] on span "Close sidebar" at bounding box center [1161, 43] width 7 height 12
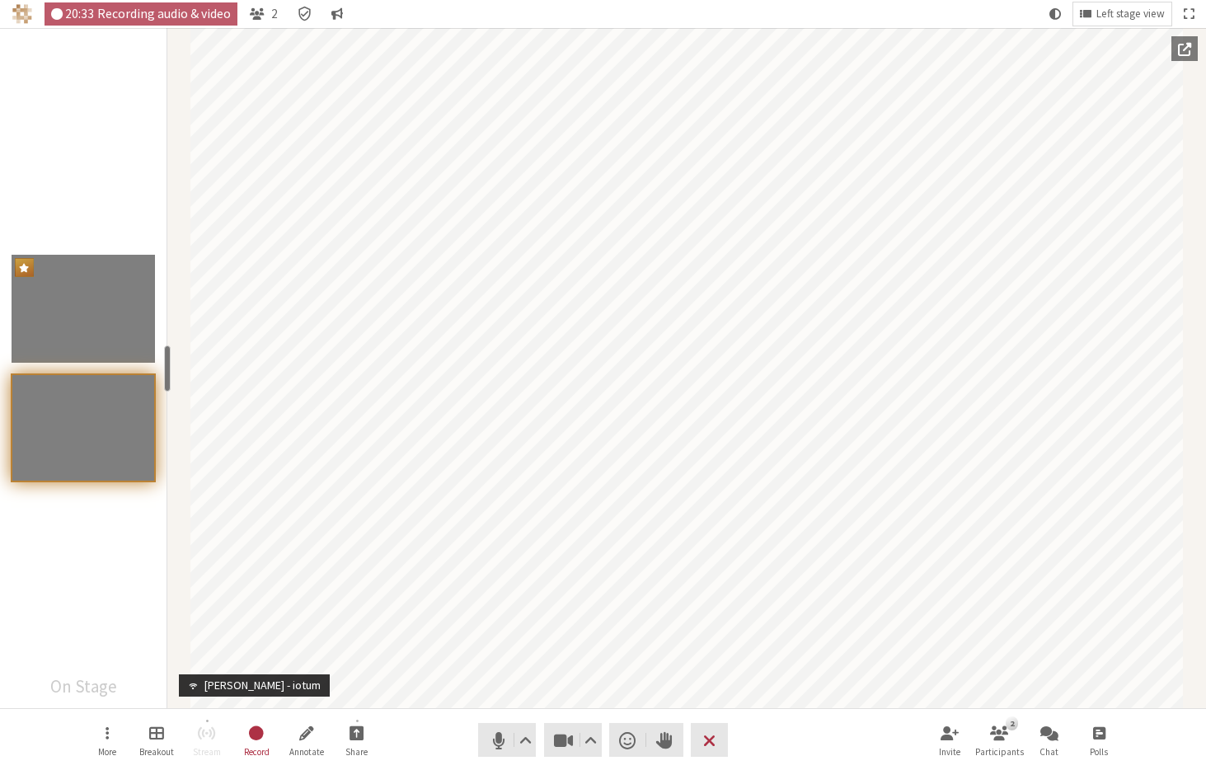
drag, startPoint x: 991, startPoint y: 1, endPoint x: 2123, endPoint y: -13, distance: 1131.8
click at [843, 0] on html "20:33 Recording audio & video 2 Left stage view More Breakout Stream Record Ann…" at bounding box center [603, 385] width 1206 height 770
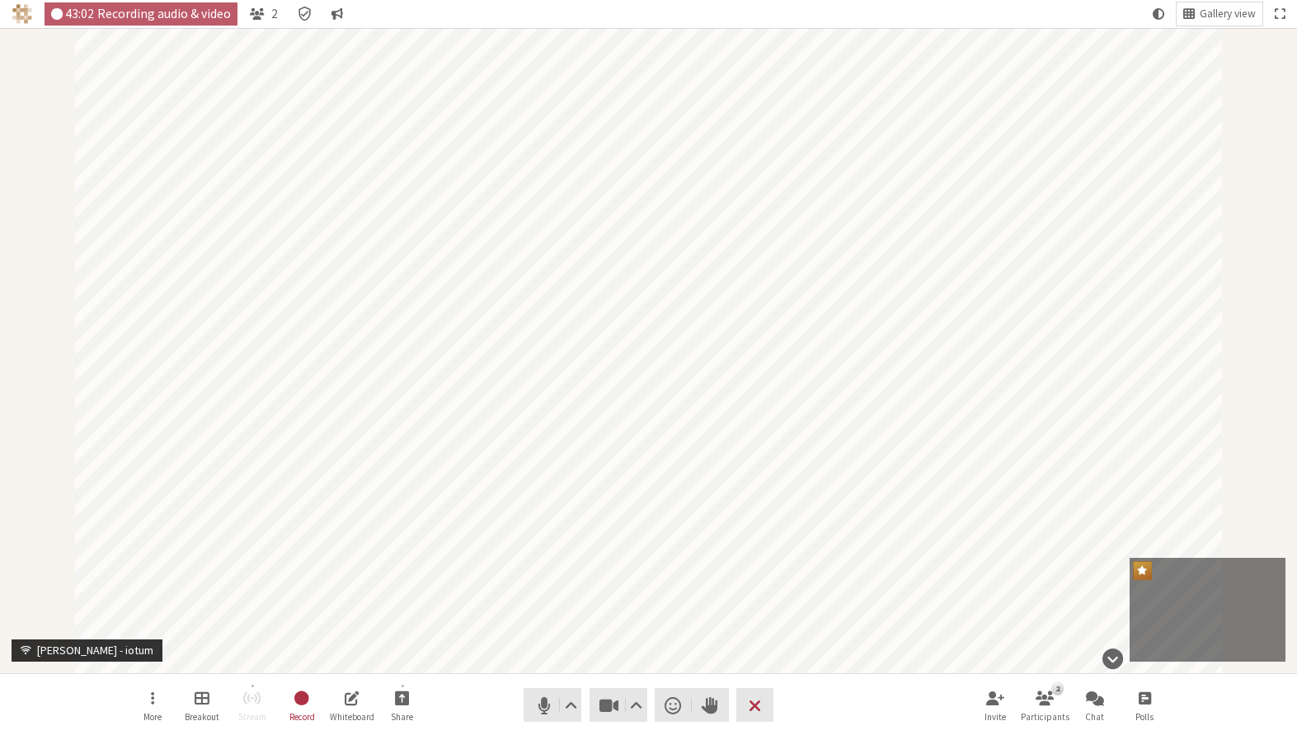
click at [843, 609] on nav "More Breakout Stream Record Whiteboard Share Audio Video Send a reaction Raise …" at bounding box center [648, 705] width 1039 height 62
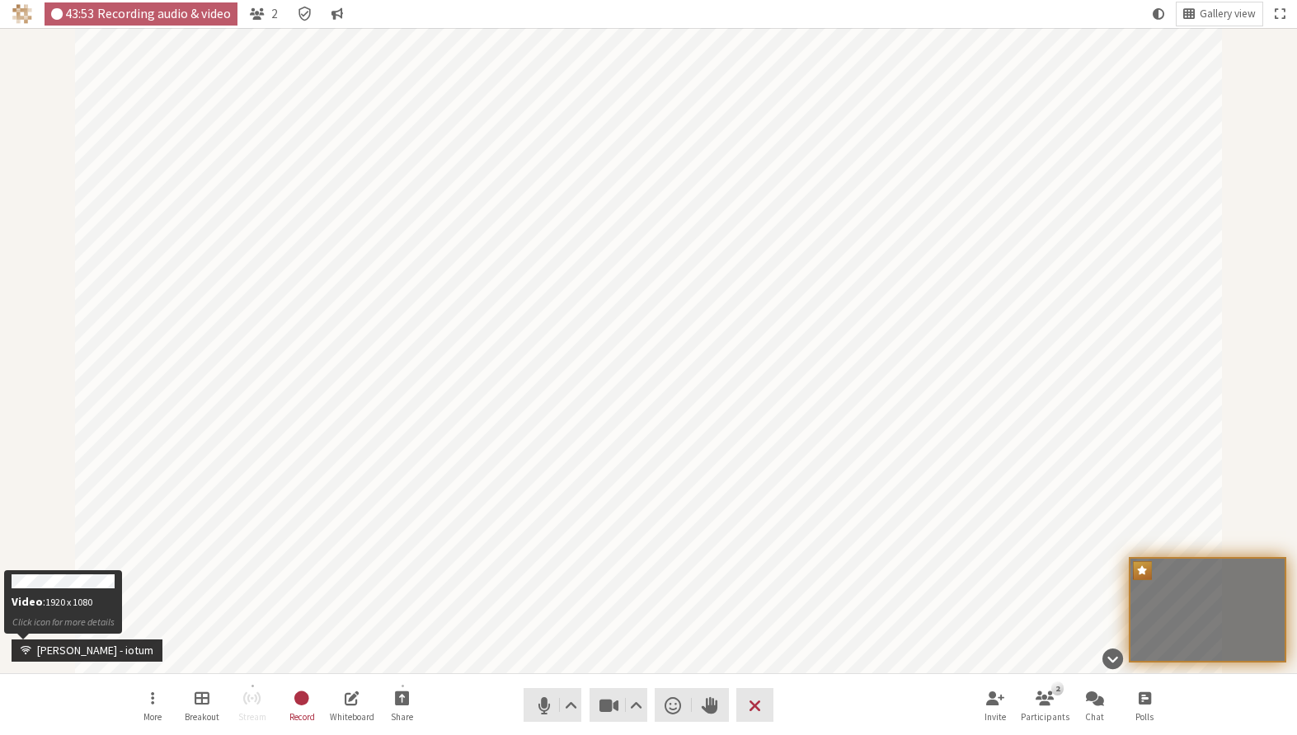
click at [26, 609] on span "Participant" at bounding box center [23, 651] width 16 height 12
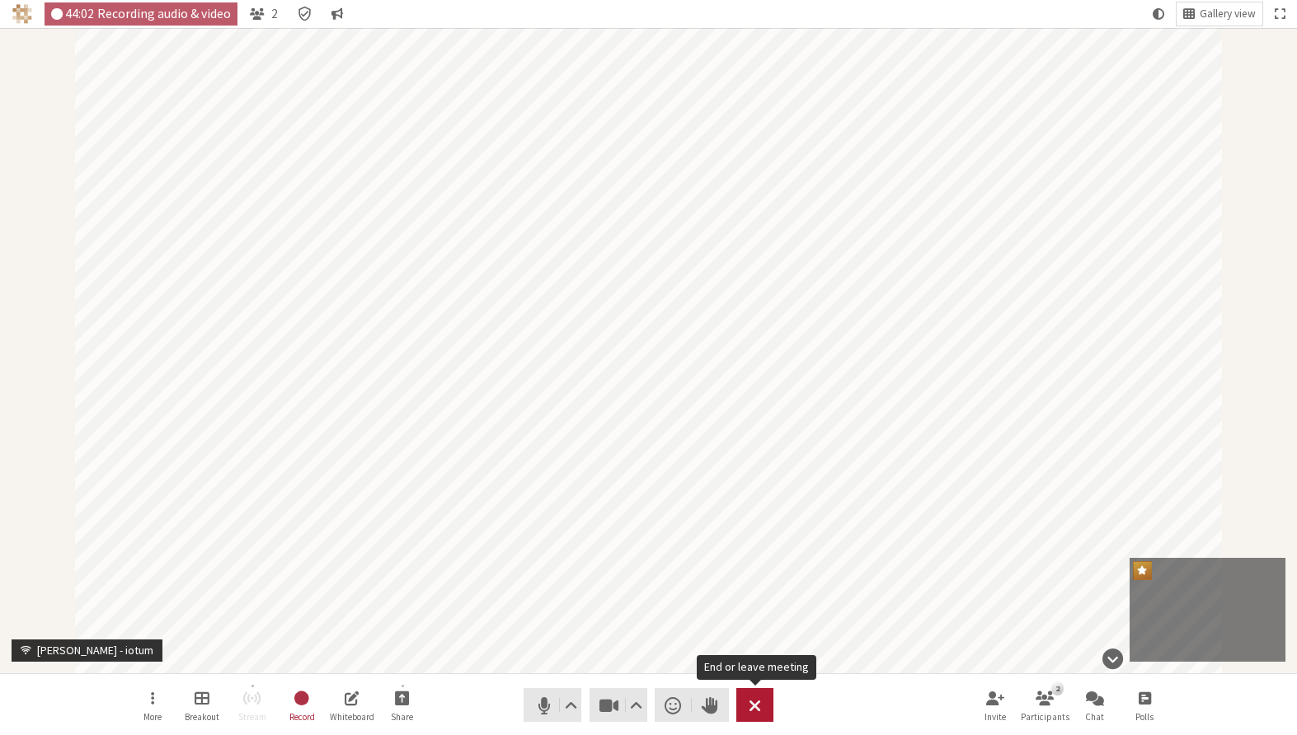
click at [764, 609] on button "Leave" at bounding box center [754, 705] width 37 height 34
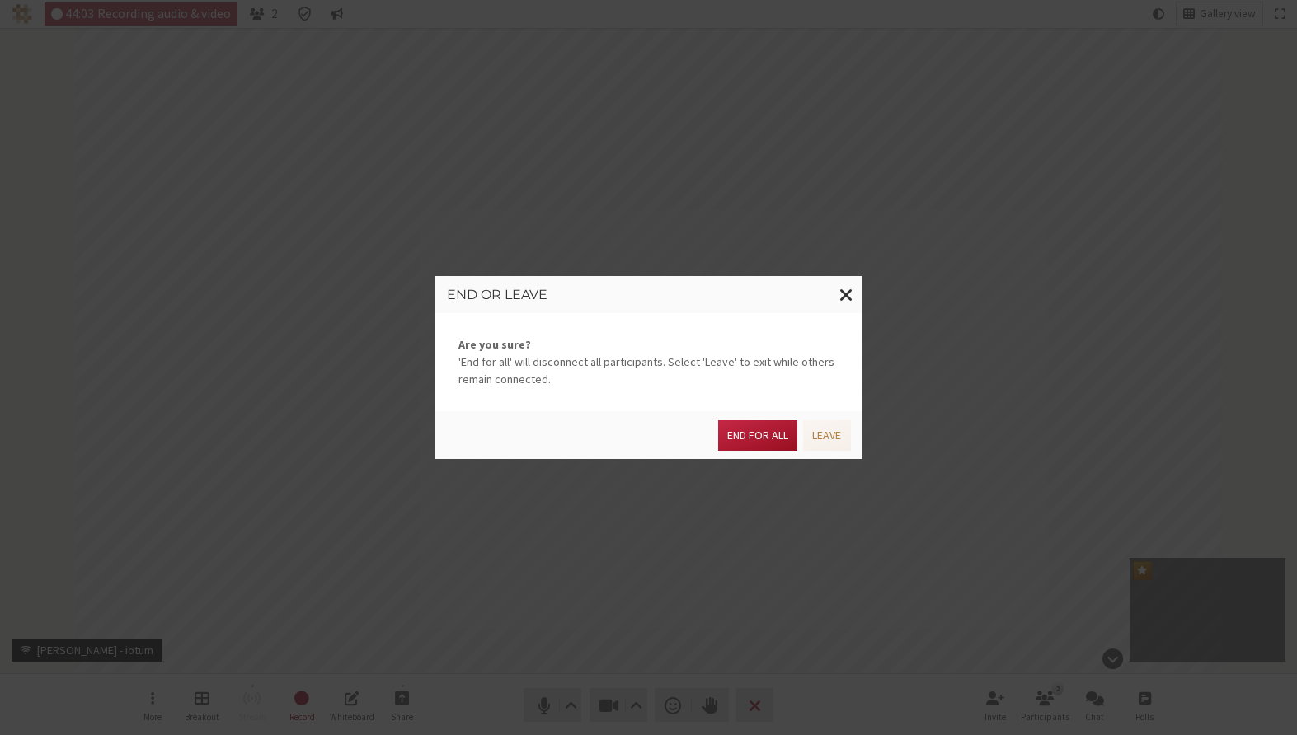
click at [765, 438] on button "End for all" at bounding box center [757, 435] width 79 height 30
